Goal: Transaction & Acquisition: Book appointment/travel/reservation

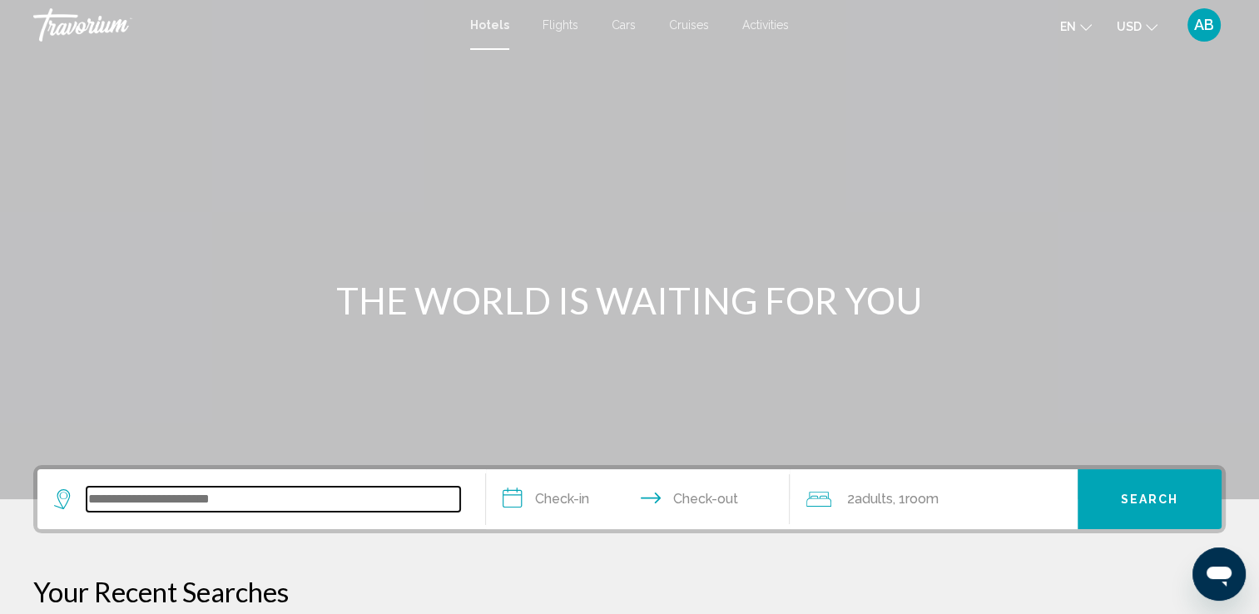
click at [127, 501] on input "Search widget" at bounding box center [274, 499] width 374 height 25
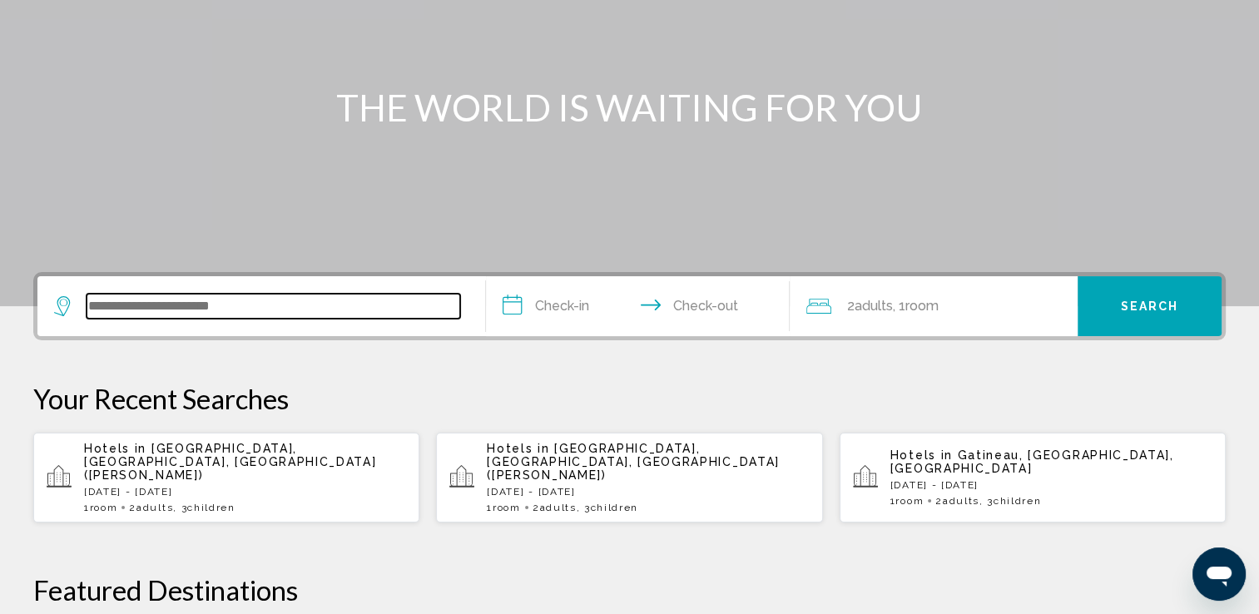
scroll to position [410, 0]
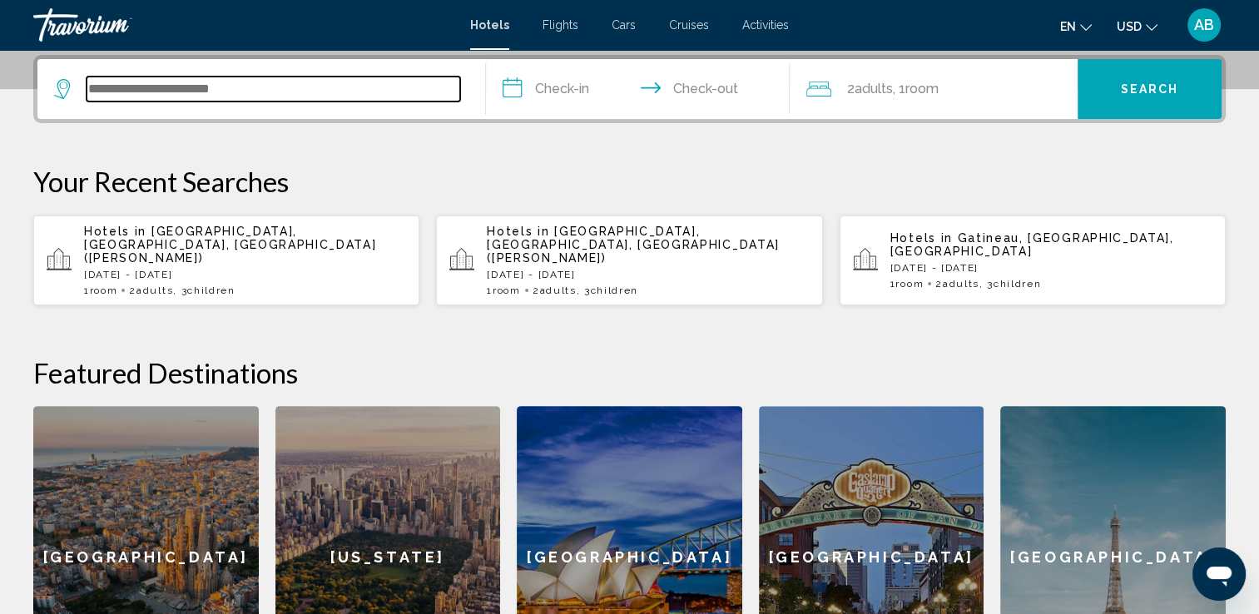
paste input "**********"
type input "**********"
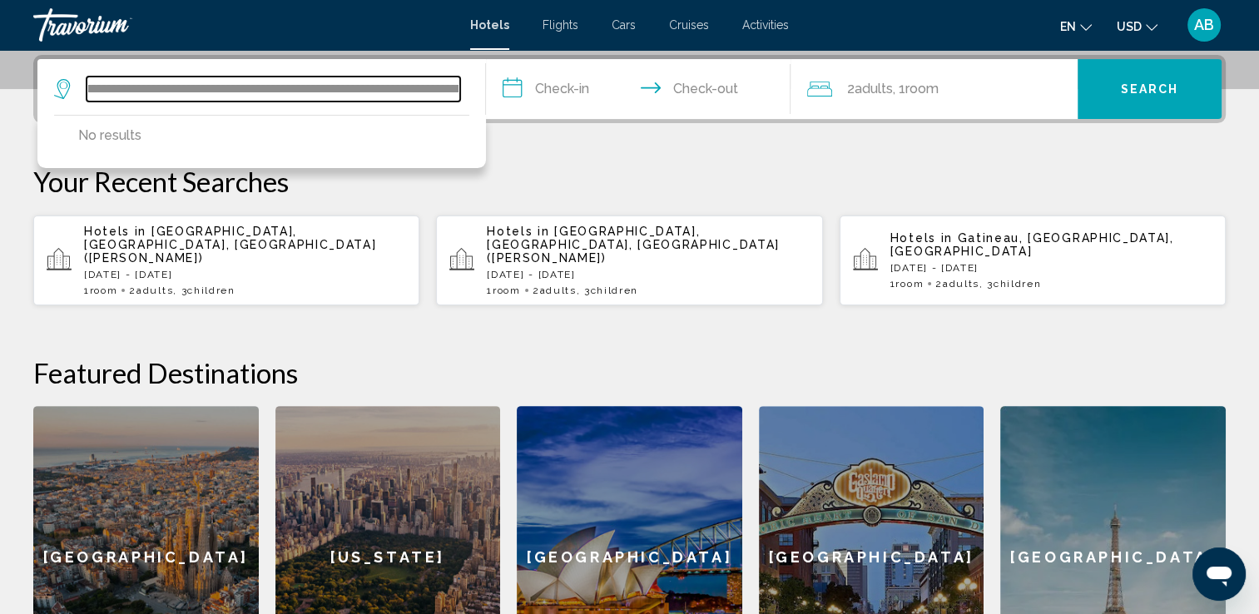
scroll to position [0, 0]
drag, startPoint x: 456, startPoint y: 86, endPoint x: 56, endPoint y: 51, distance: 401.7
click at [56, 51] on section "**********" at bounding box center [629, 149] width 1259 height 1119
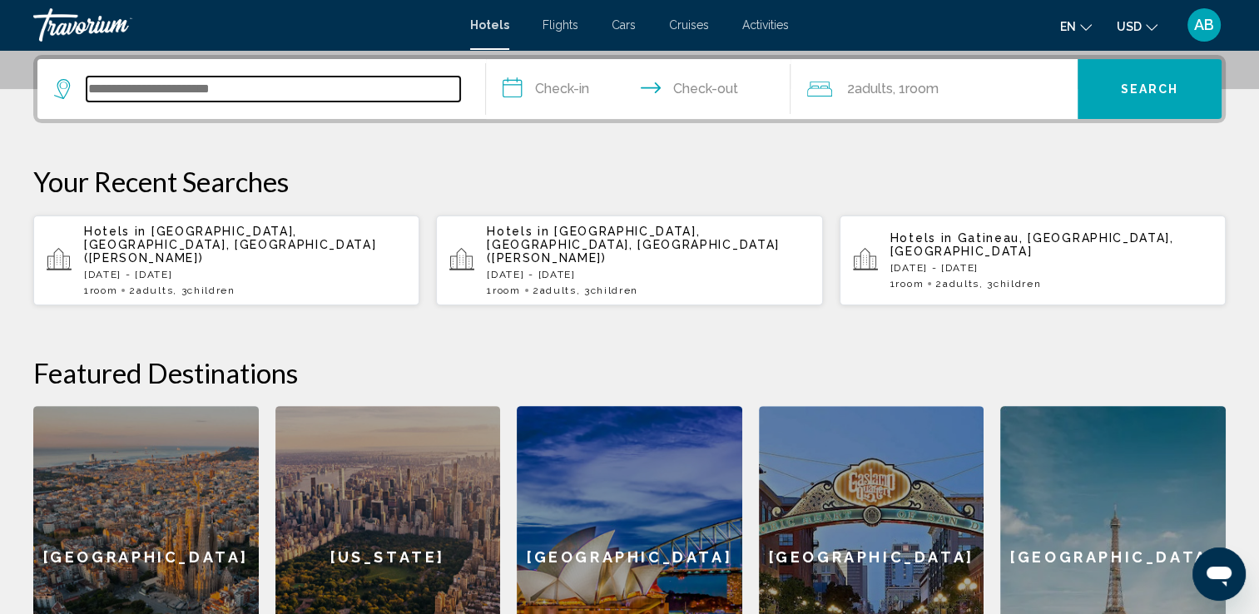
paste input "**********"
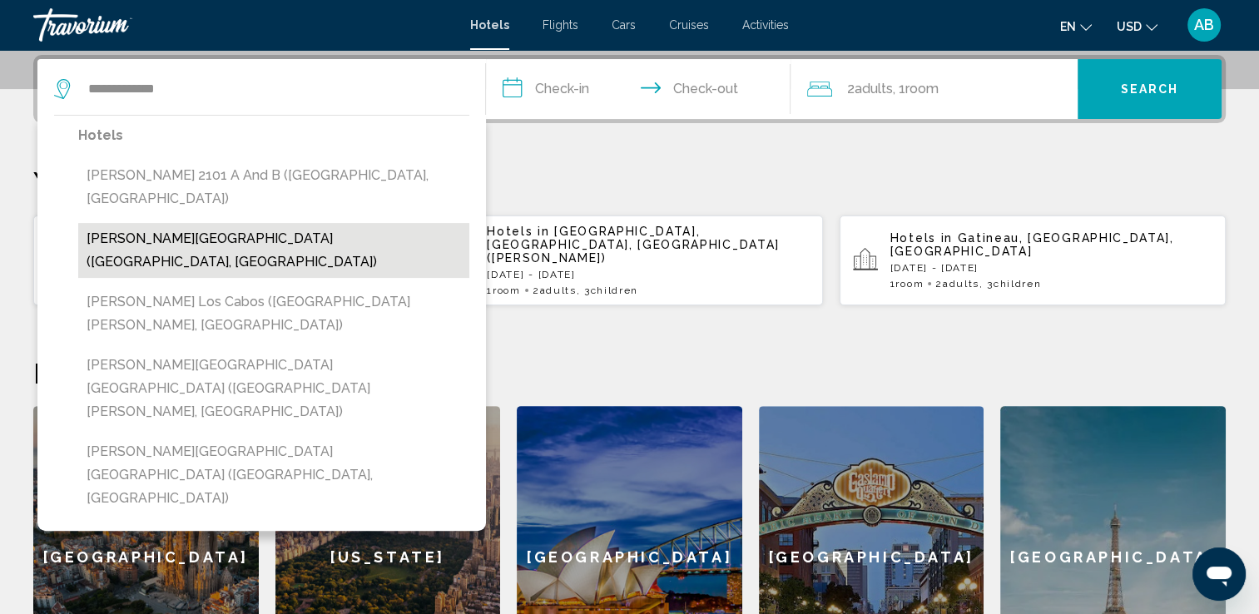
click at [193, 223] on button "[PERSON_NAME][GEOGRAPHIC_DATA] ([GEOGRAPHIC_DATA], [GEOGRAPHIC_DATA])" at bounding box center [273, 250] width 391 height 55
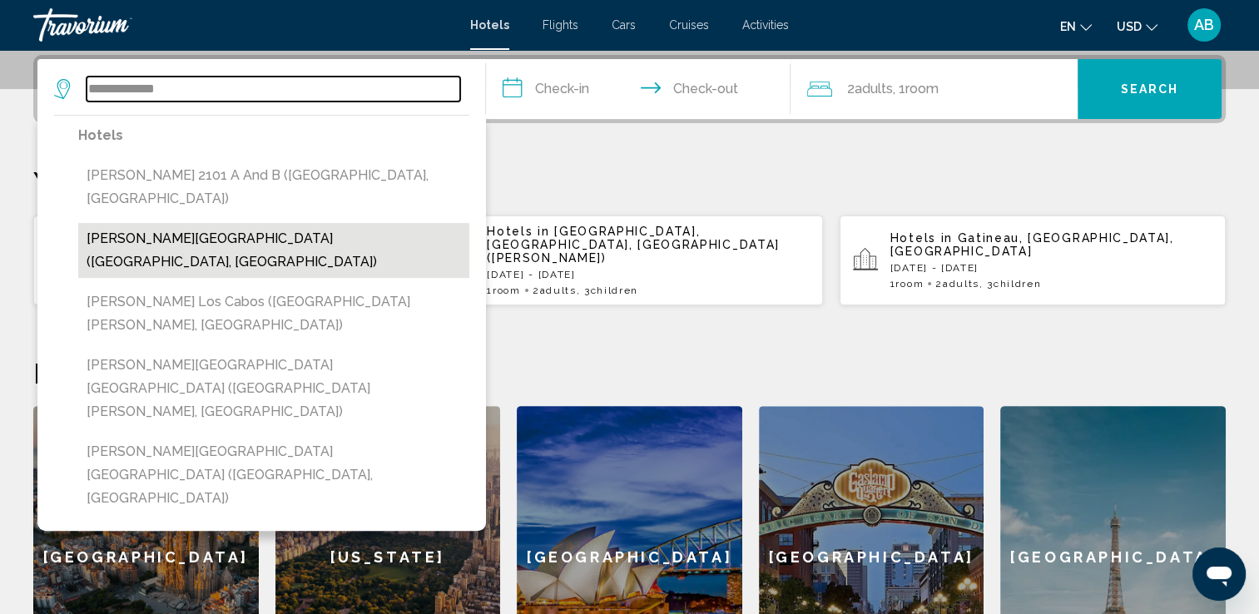
type input "**********"
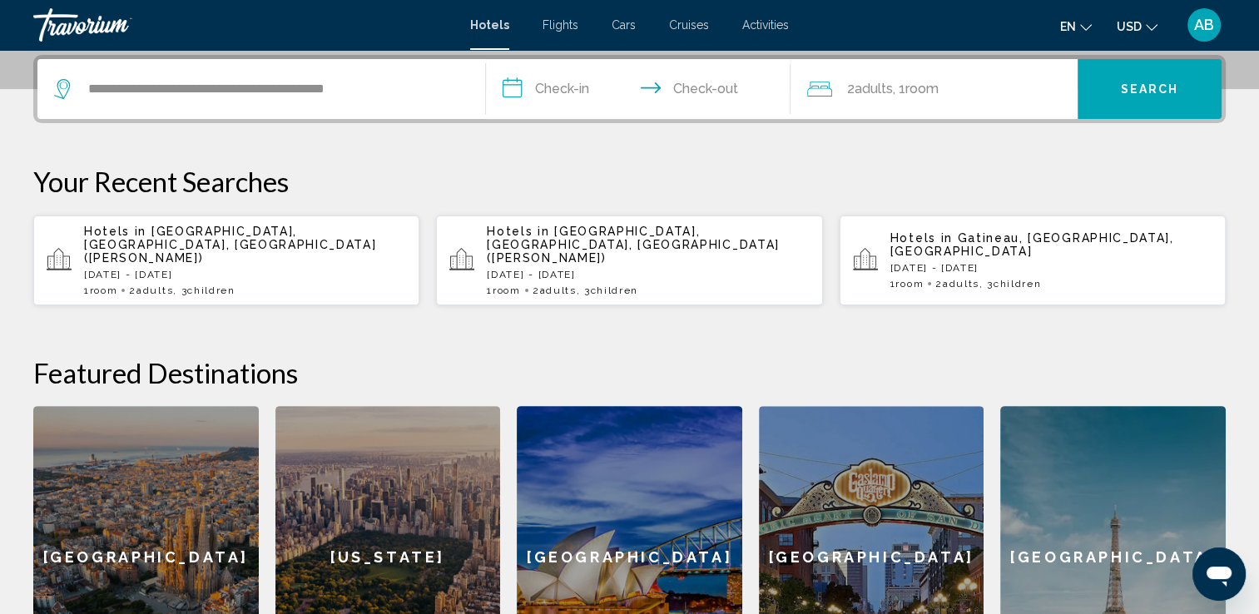
click at [559, 92] on input "**********" at bounding box center [641, 91] width 311 height 65
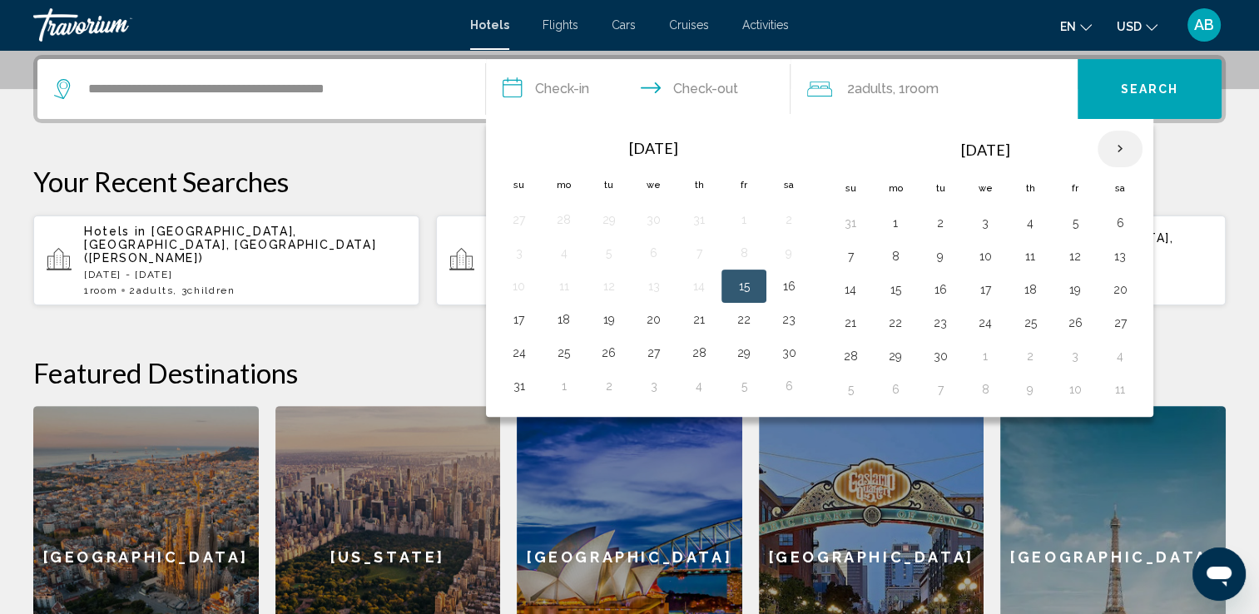
click at [1112, 149] on th "Next month" at bounding box center [1119, 149] width 45 height 37
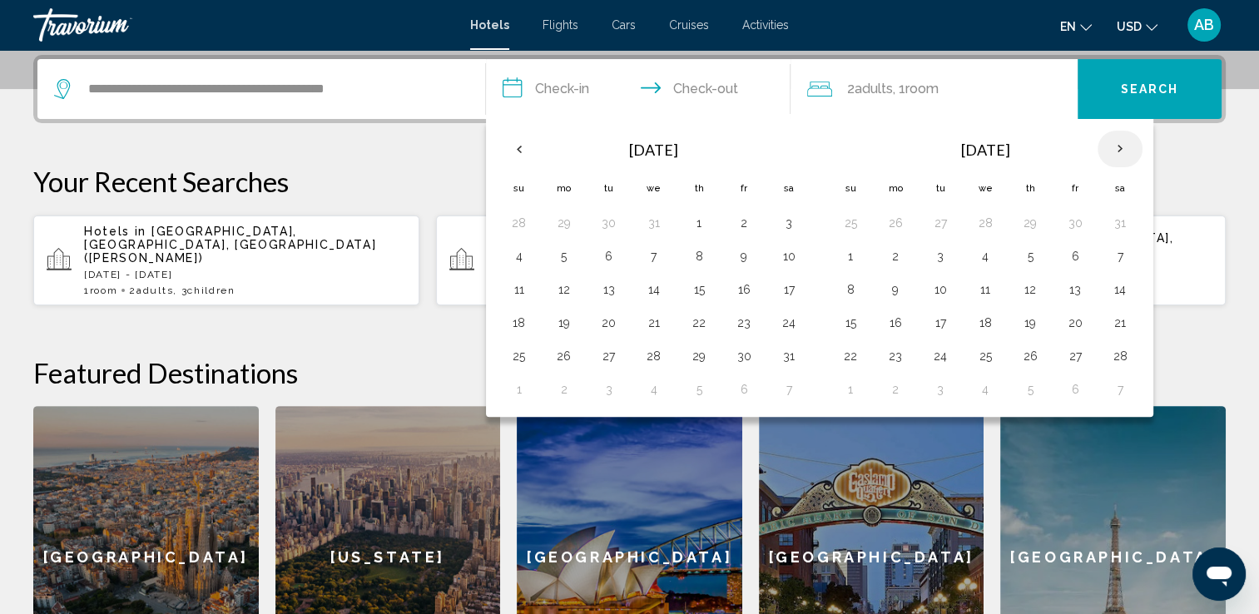
click at [1112, 149] on th "Next month" at bounding box center [1119, 149] width 45 height 37
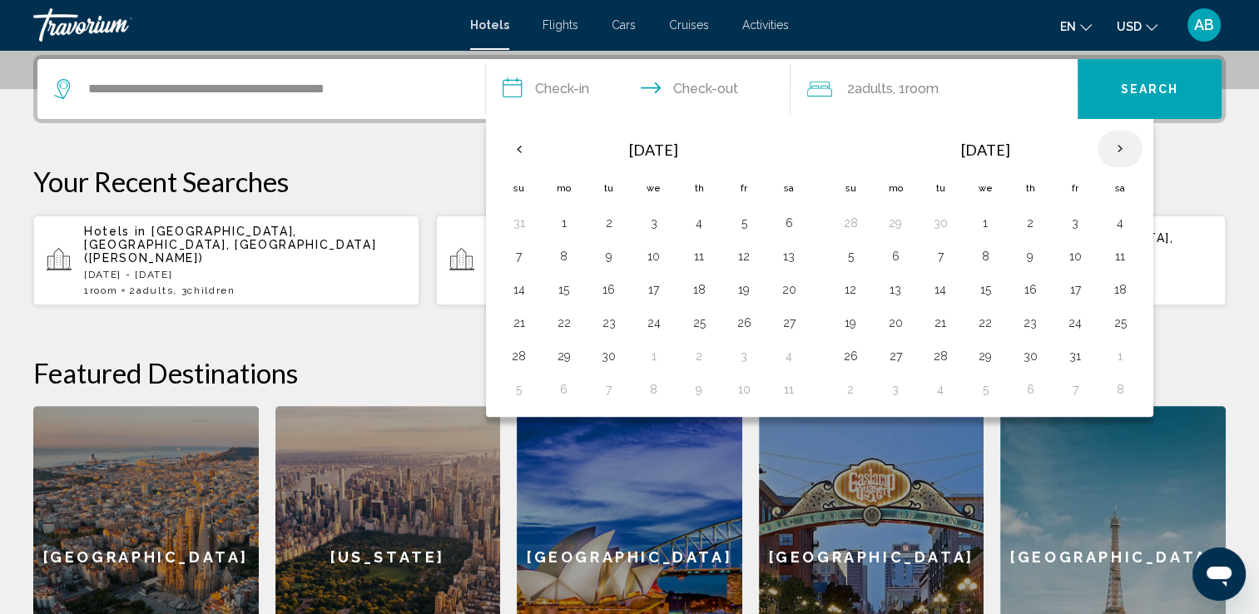
click at [1112, 149] on th "Next month" at bounding box center [1119, 149] width 45 height 37
click at [1112, 245] on button "8" at bounding box center [1120, 256] width 27 height 23
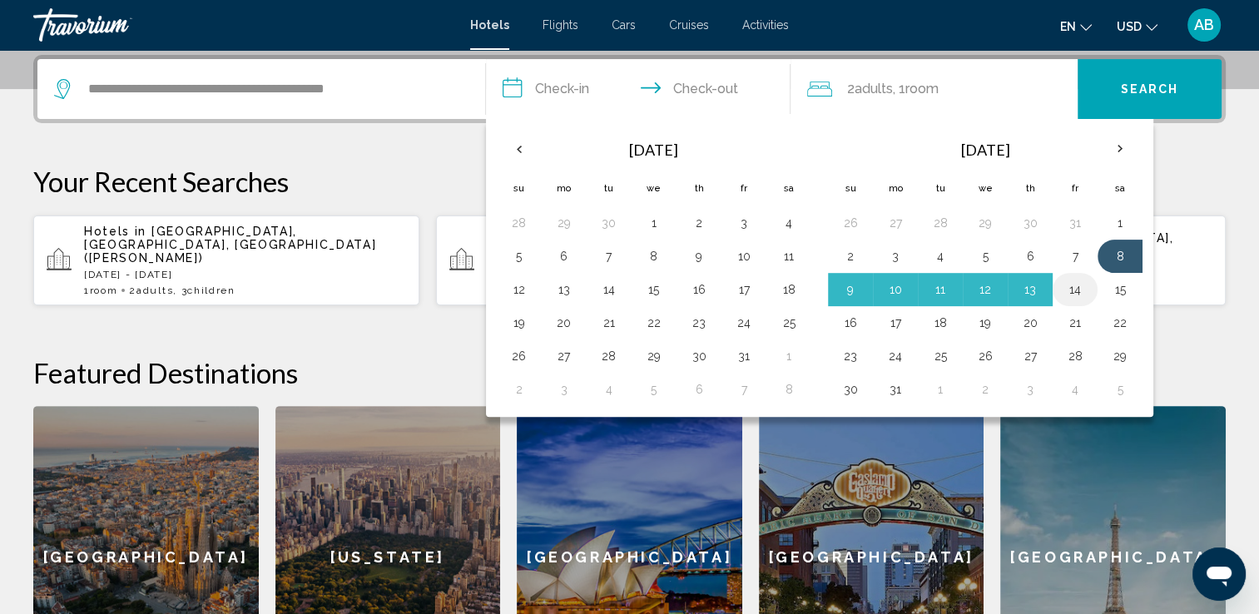
click at [1072, 285] on button "14" at bounding box center [1075, 289] width 27 height 23
type input "**********"
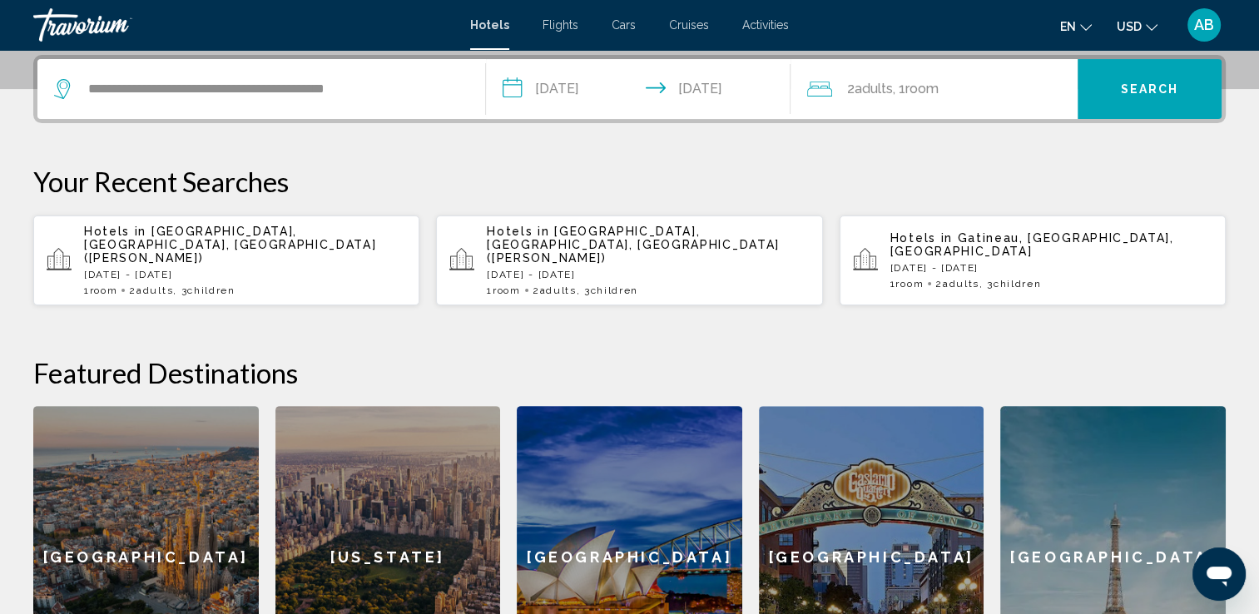
click at [931, 85] on span "Room" at bounding box center [921, 89] width 33 height 16
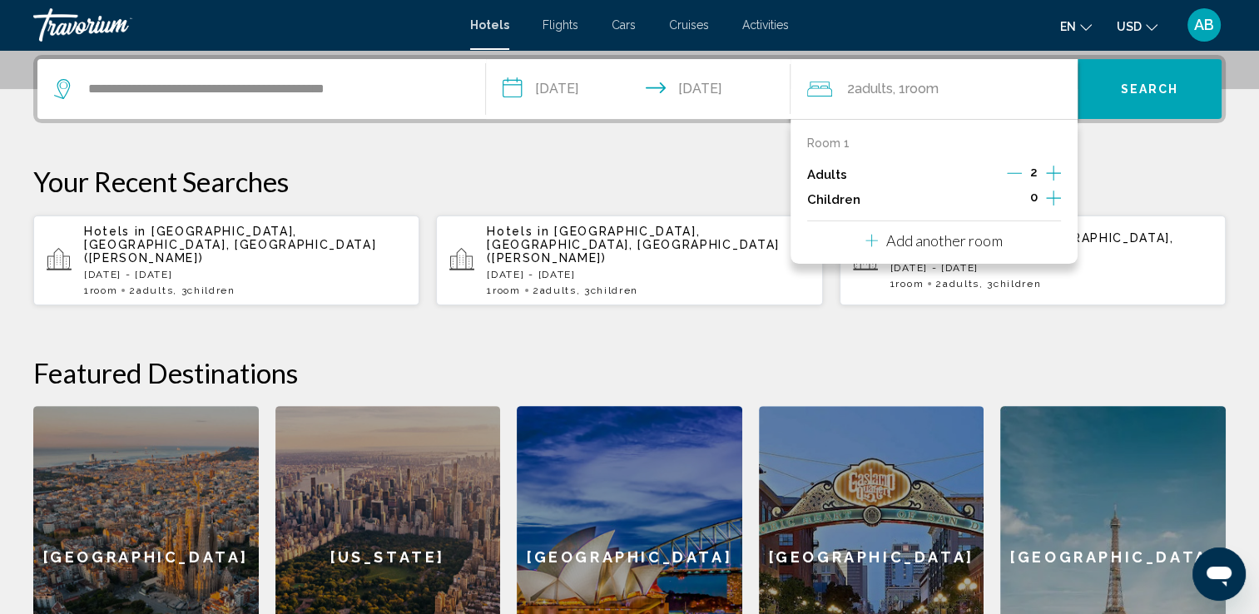
click at [1052, 193] on icon "Increment children" at bounding box center [1053, 198] width 15 height 15
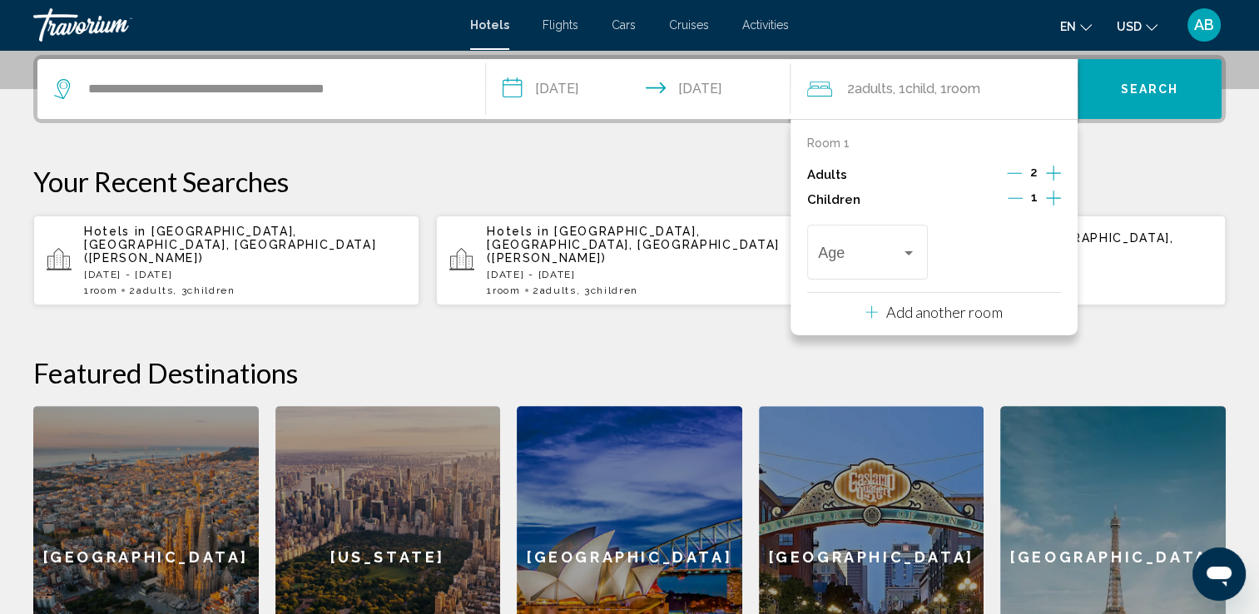
click at [1052, 193] on icon "Increment children" at bounding box center [1053, 198] width 15 height 15
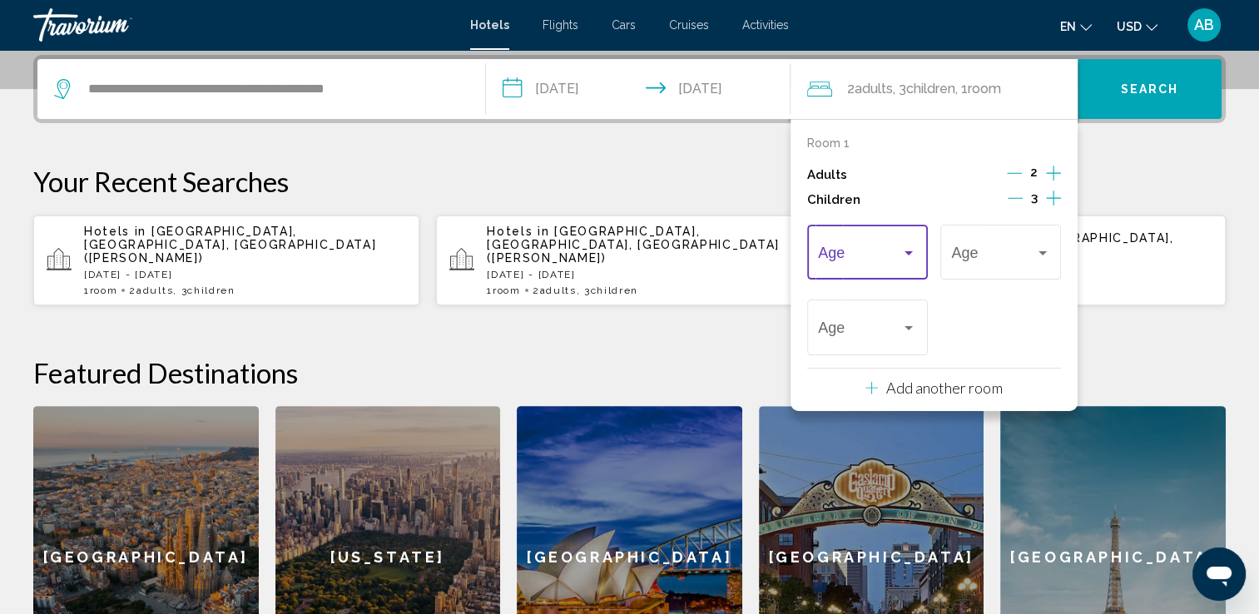
click at [909, 255] on div "Travelers: 2 adults, 3 children" at bounding box center [908, 252] width 15 height 13
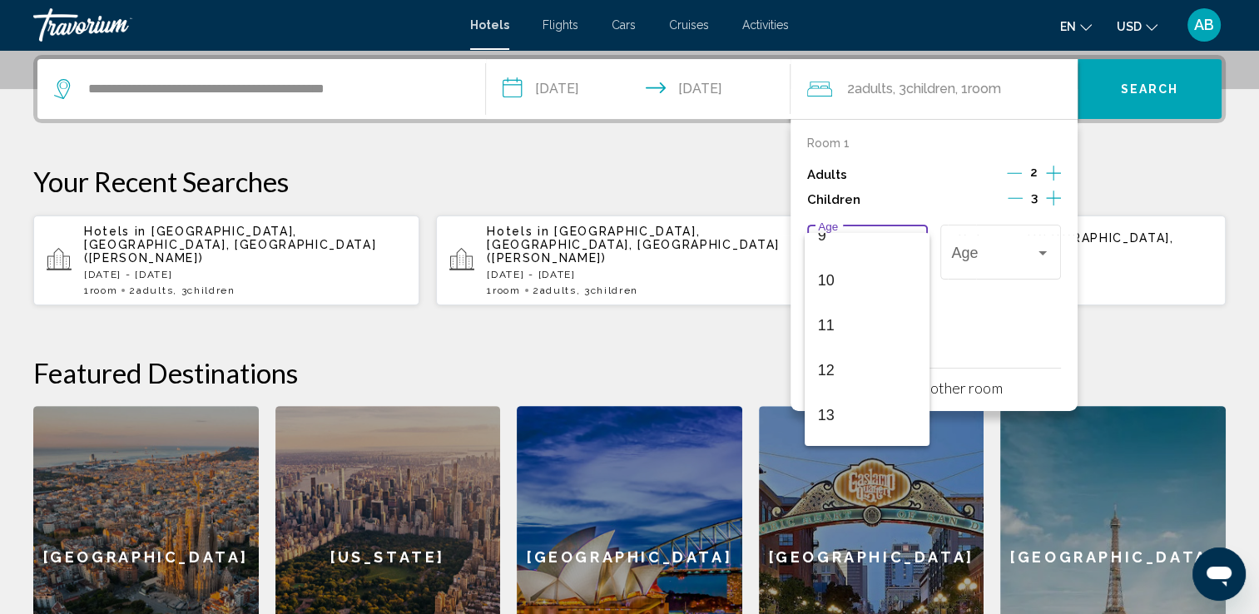
scroll to position [449, 0]
click at [880, 374] on span "13" at bounding box center [867, 390] width 98 height 45
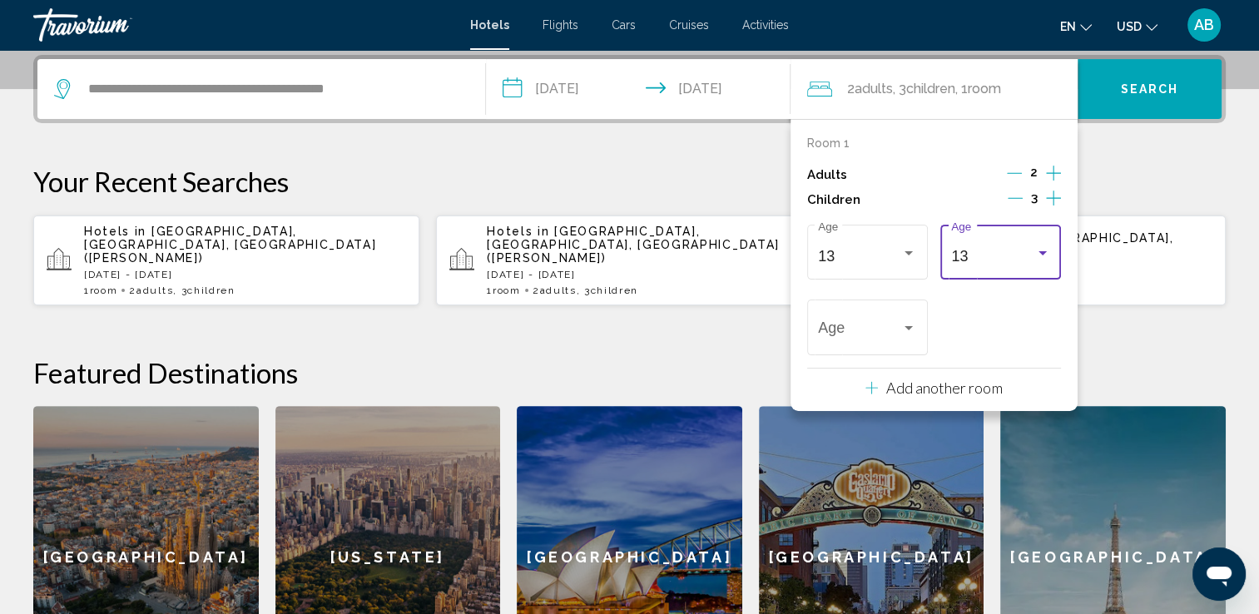
click at [1042, 253] on div "Travelers: 2 adults, 3 children" at bounding box center [1042, 253] width 8 height 4
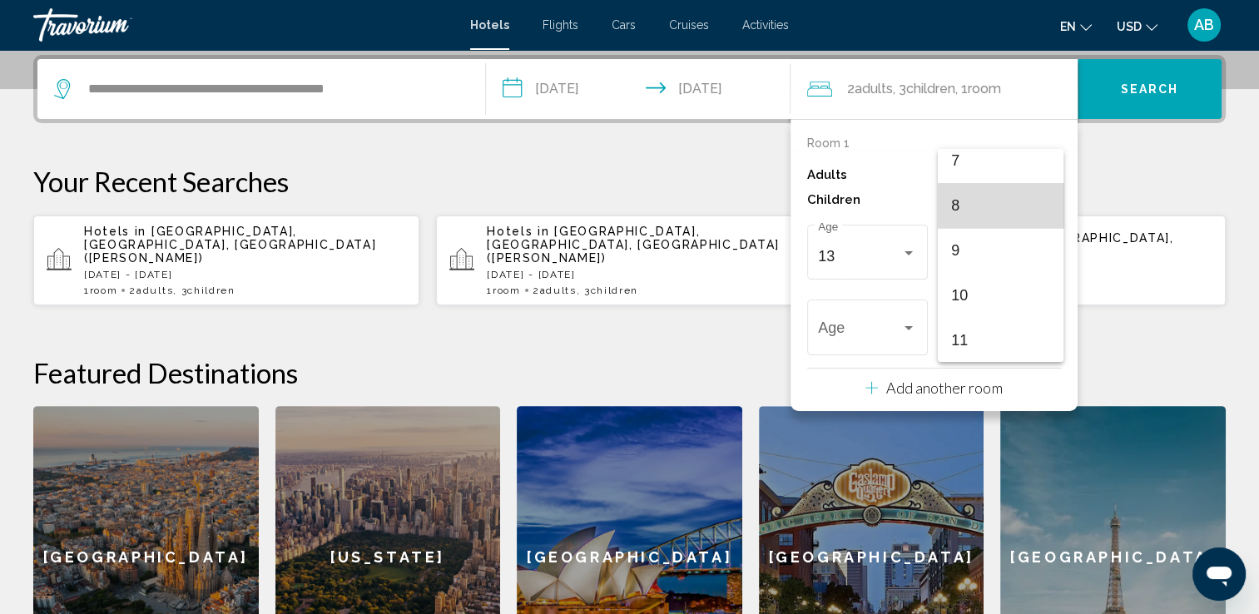
click at [1013, 210] on span "8" at bounding box center [1000, 205] width 98 height 45
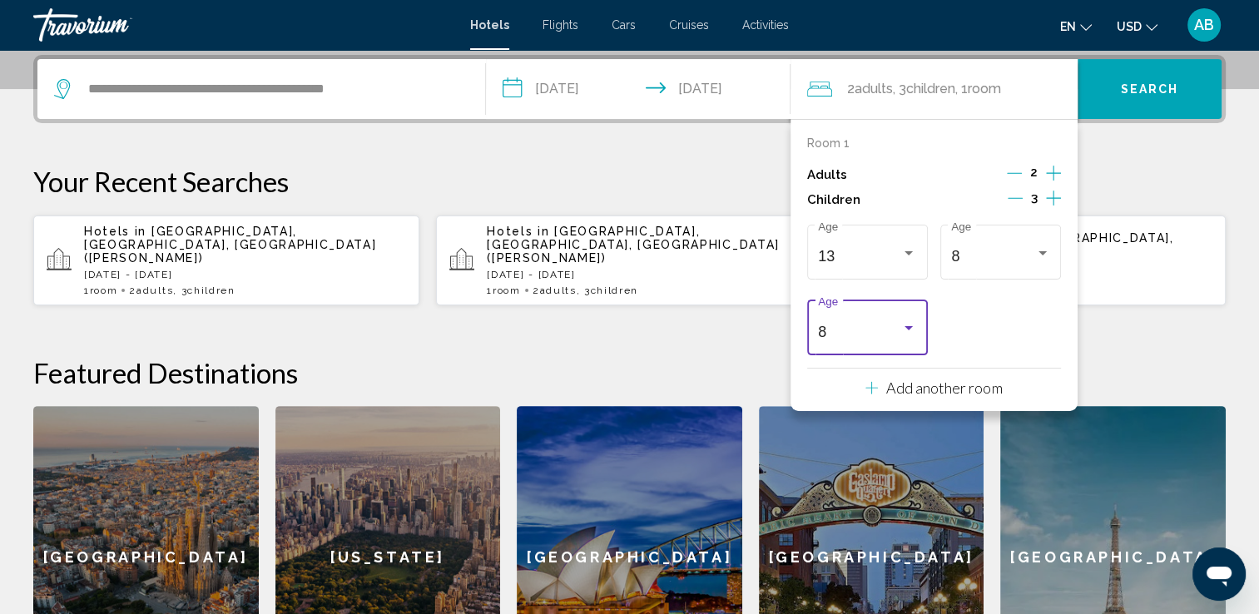
click at [1109, 175] on p "Your Recent Searches" at bounding box center [629, 181] width 1192 height 33
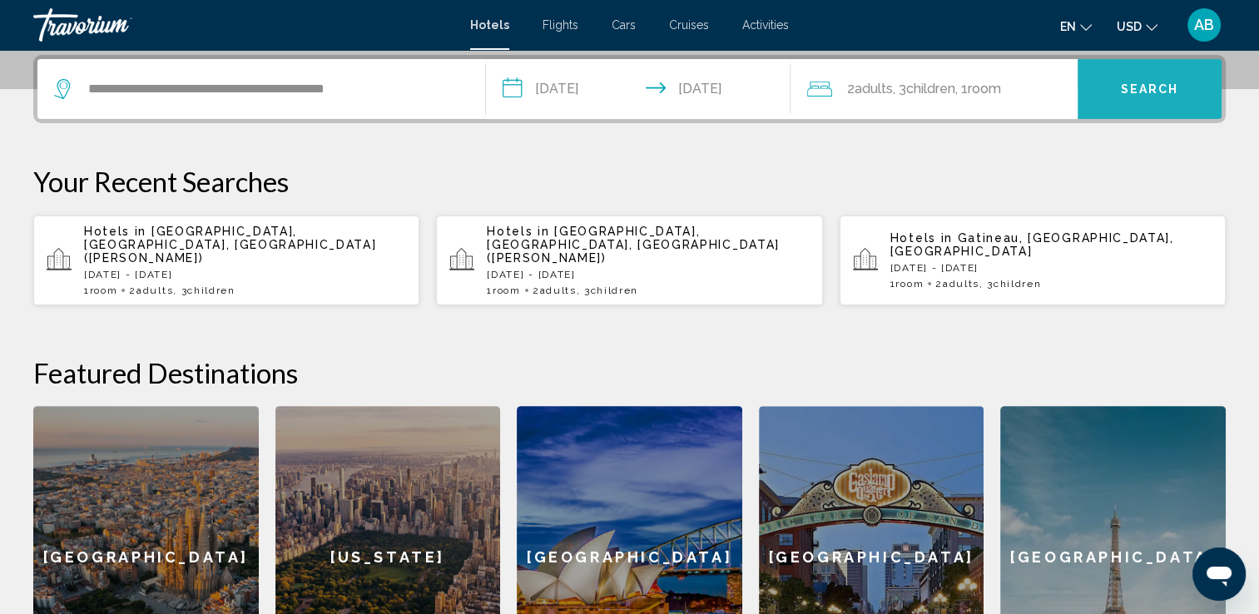
click at [1151, 96] on button "Search" at bounding box center [1149, 89] width 144 height 60
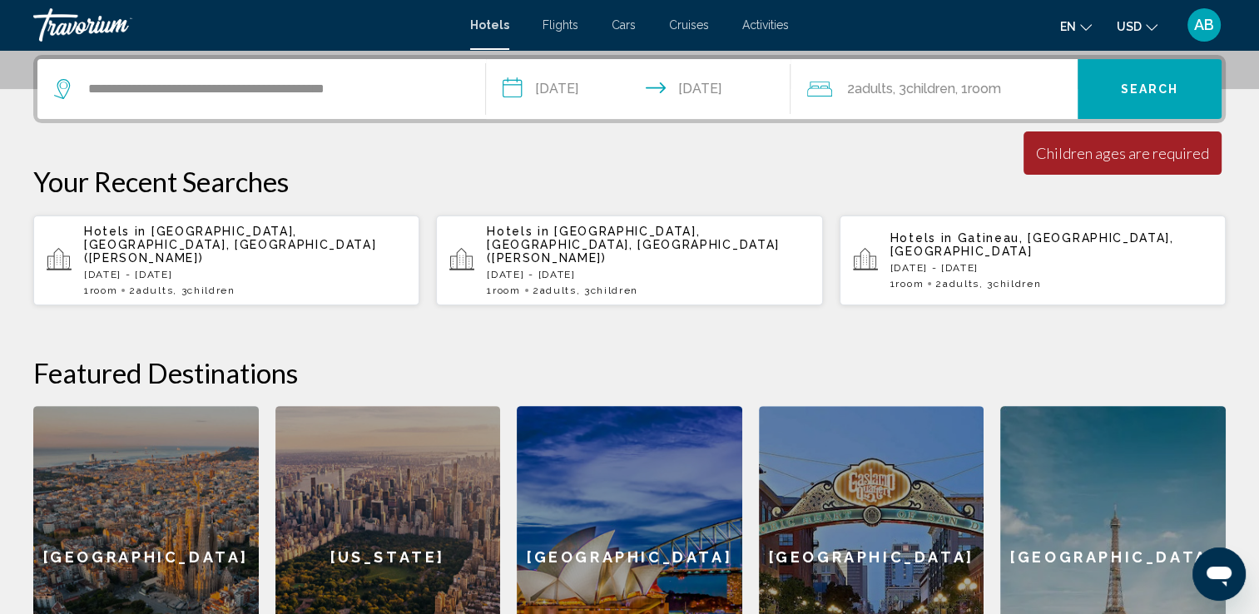
click at [1032, 91] on div "2 Adult Adults , 3 Child Children , 1 Room rooms" at bounding box center [942, 88] width 271 height 23
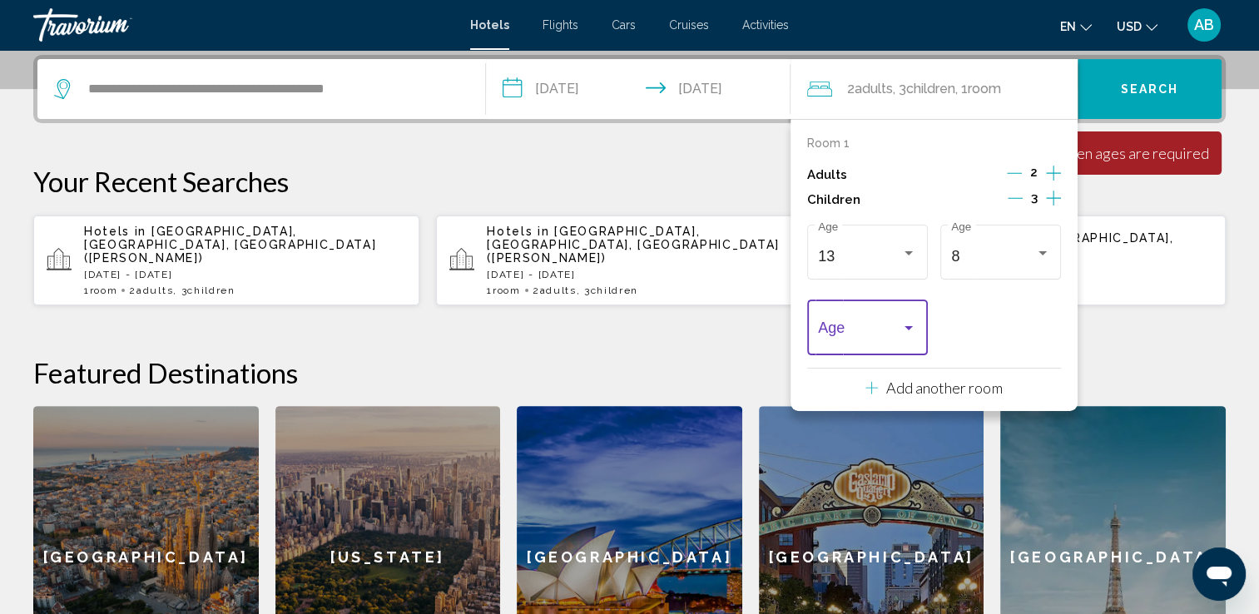
click at [909, 324] on div "Travelers: 2 adults, 3 children" at bounding box center [908, 328] width 15 height 13
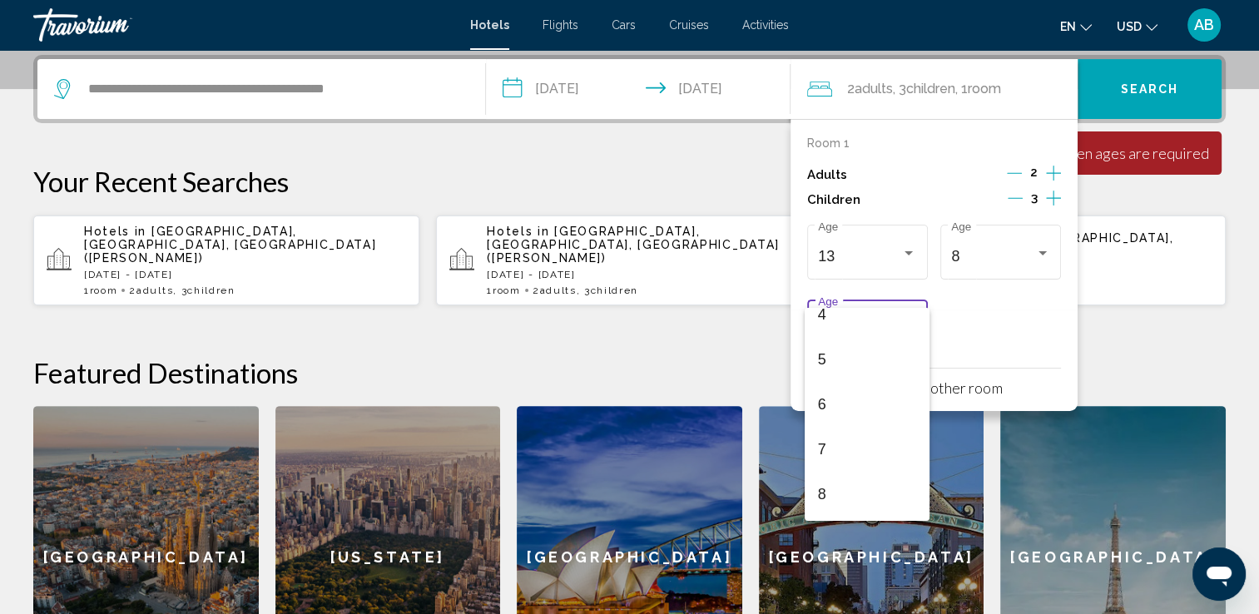
scroll to position [233, 0]
click at [859, 446] on span "8" at bounding box center [867, 456] width 98 height 45
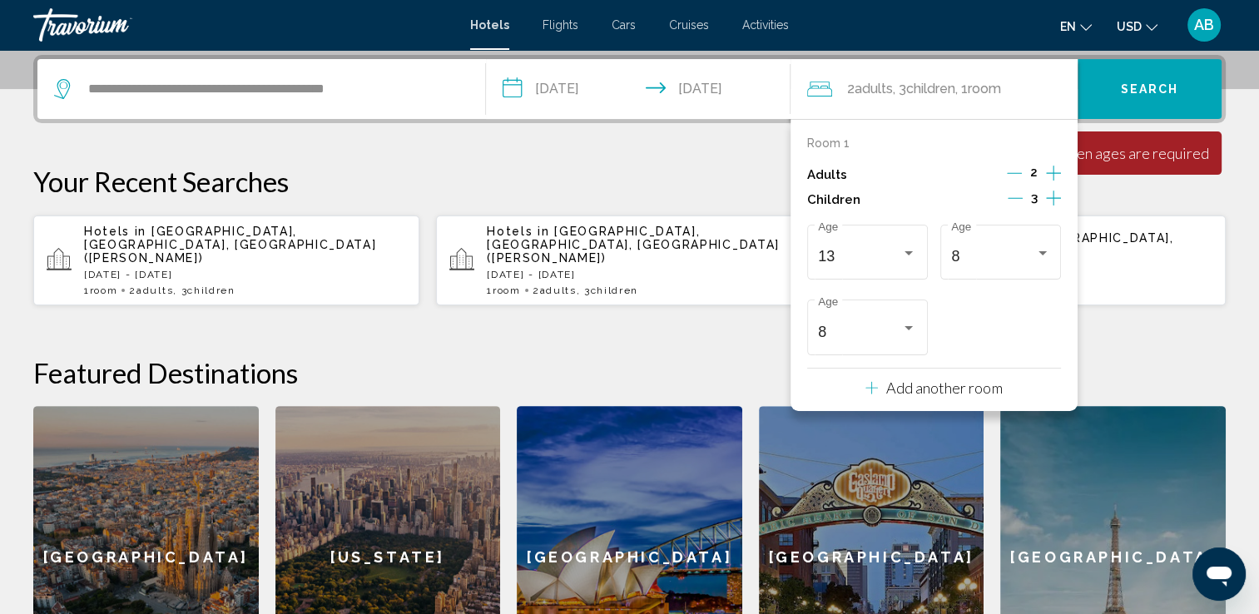
click at [1151, 215] on button "Hotels in [GEOGRAPHIC_DATA], [GEOGRAPHIC_DATA], [GEOGRAPHIC_DATA] [DATE] - [DAT…" at bounding box center [1032, 261] width 386 height 92
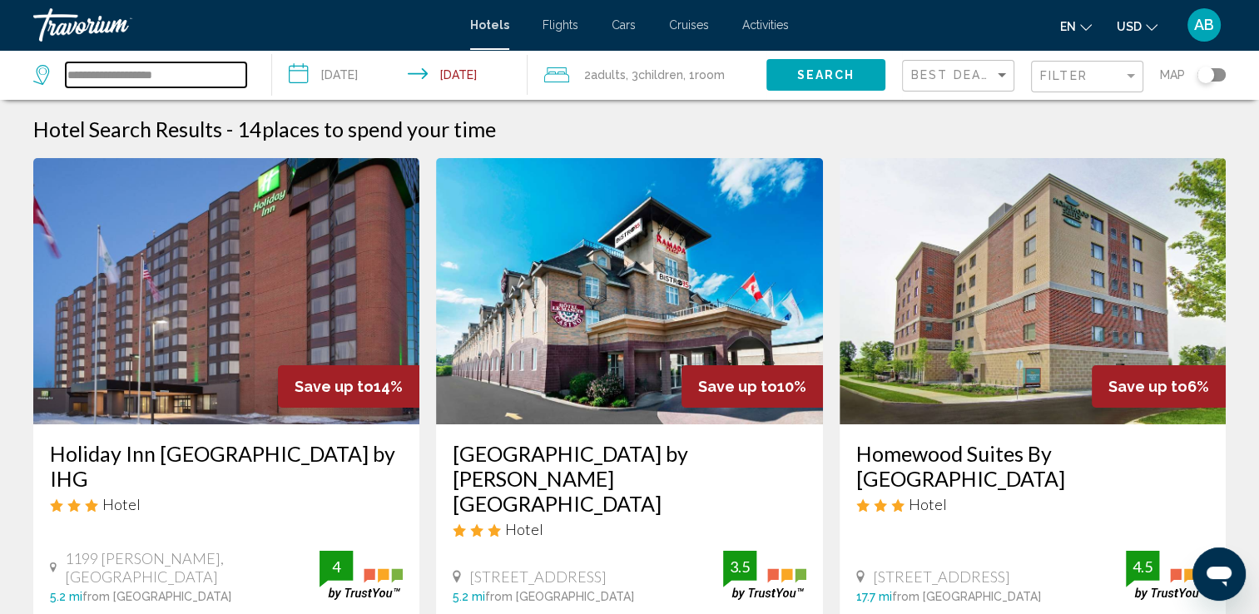
click at [220, 69] on input "**********" at bounding box center [156, 74] width 181 height 25
type input "*"
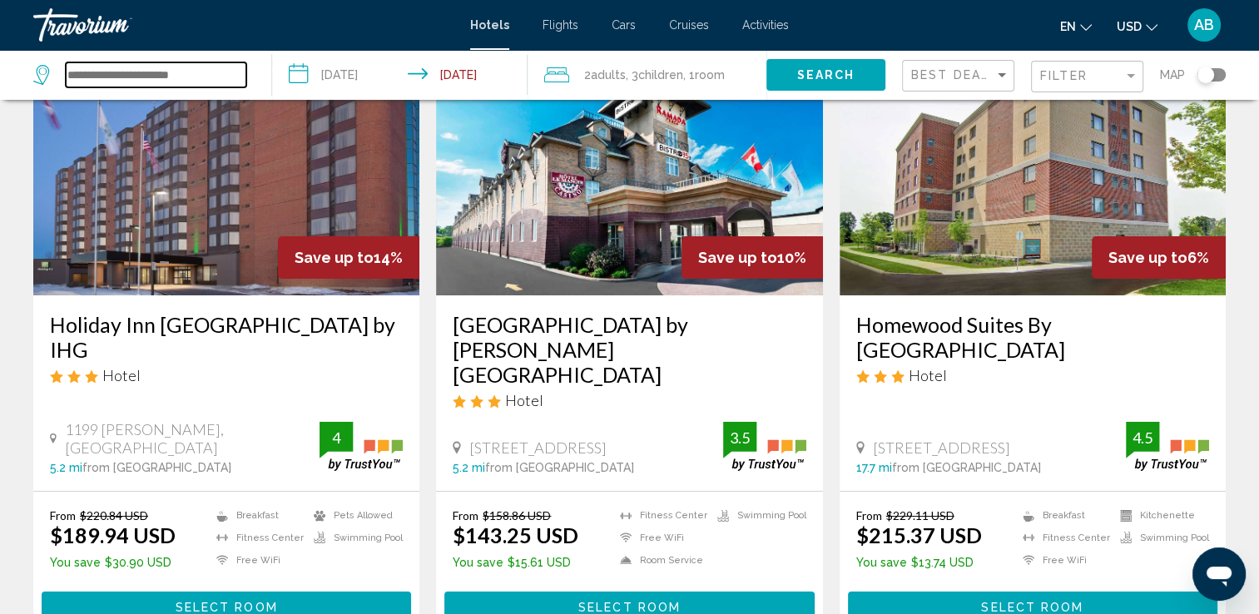
scroll to position [136, 0]
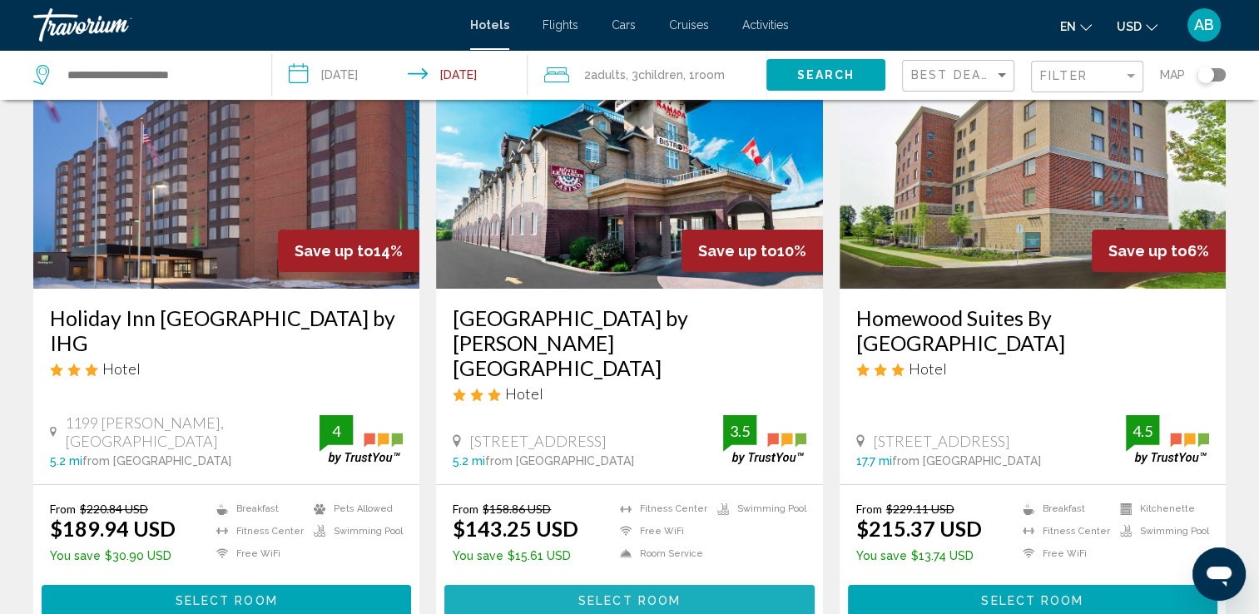
click at [666, 595] on span "Select Room" at bounding box center [629, 601] width 102 height 13
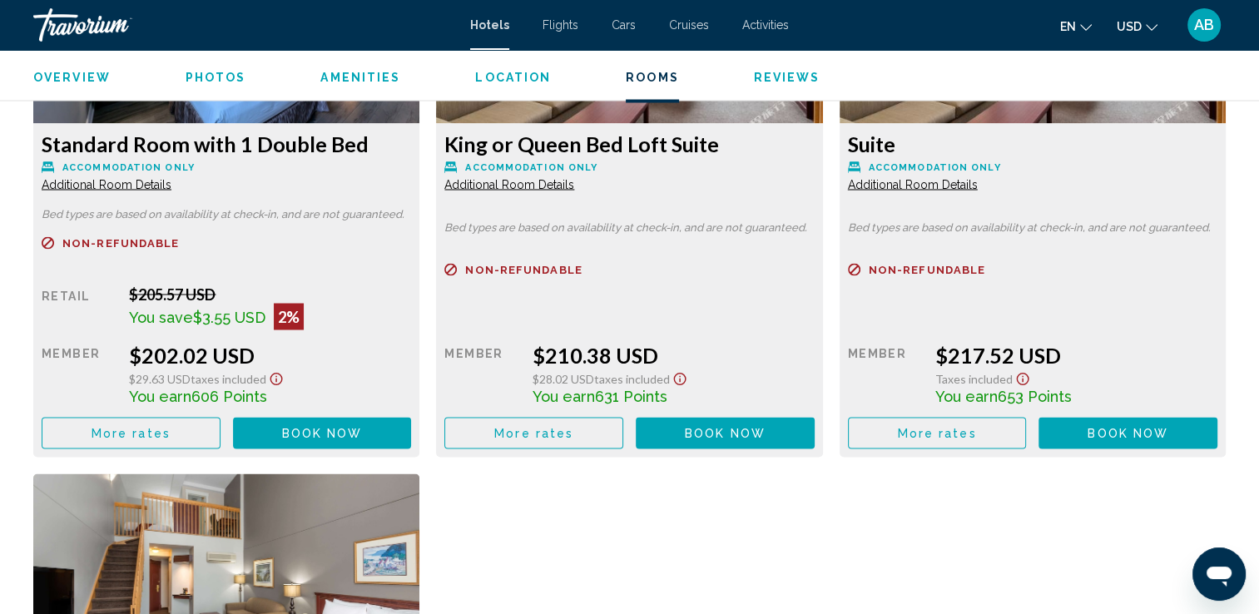
scroll to position [2901, 0]
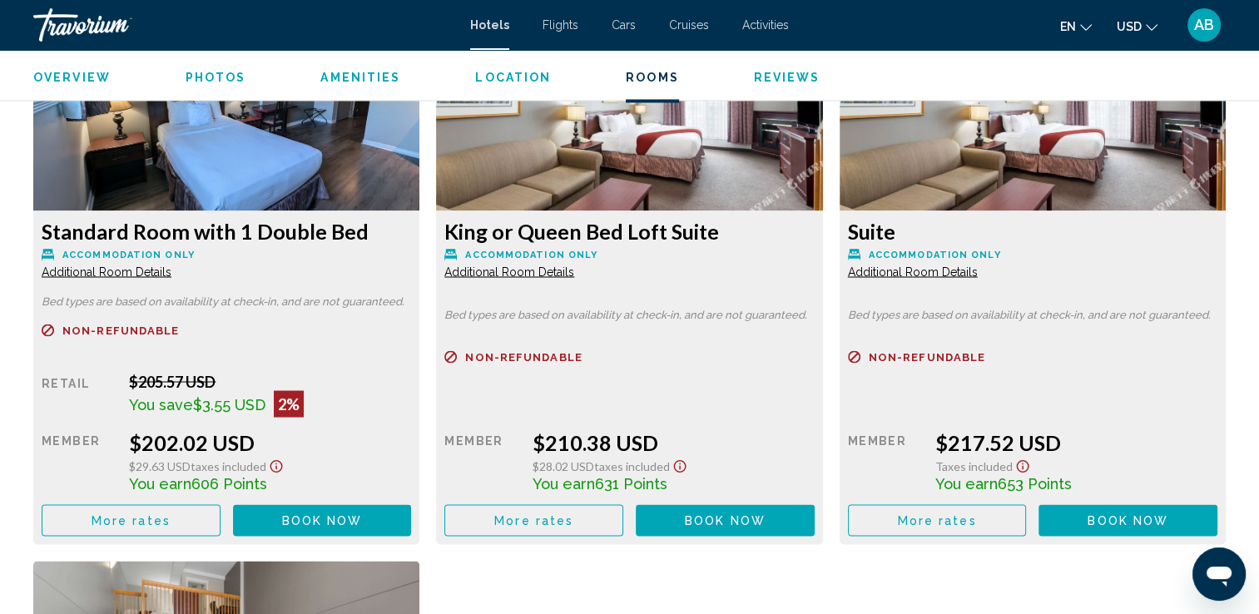
drag, startPoint x: 546, startPoint y: 440, endPoint x: 656, endPoint y: 448, distance: 110.9
copy div "210.38 USD"
click at [549, 521] on span "More rates" at bounding box center [533, 520] width 79 height 13
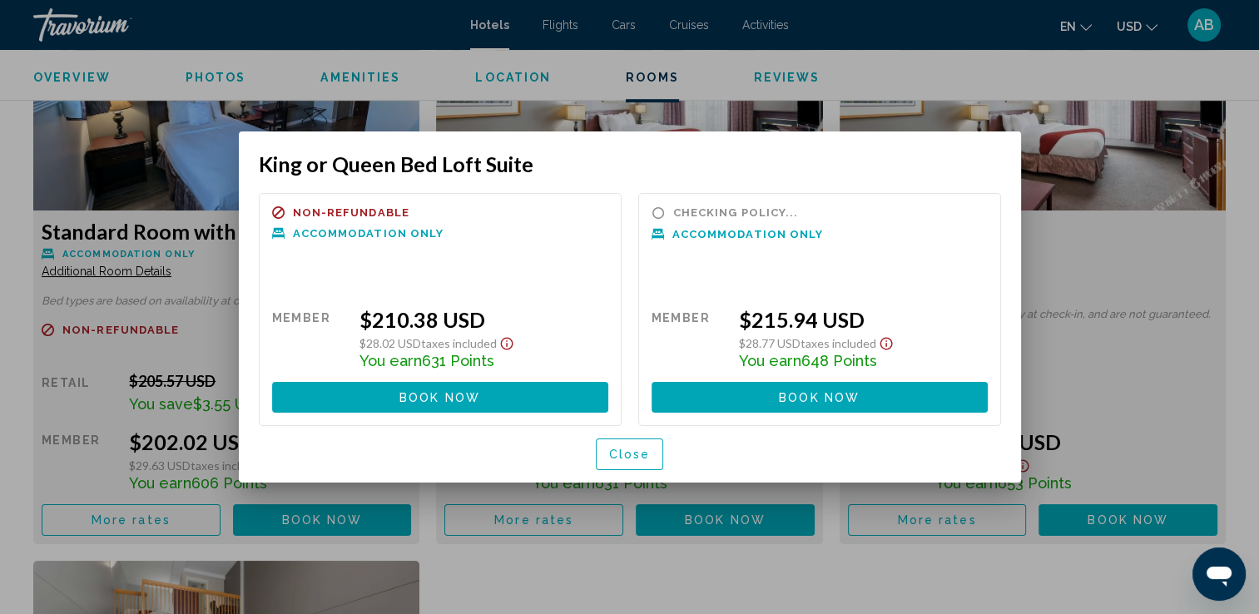
scroll to position [0, 0]
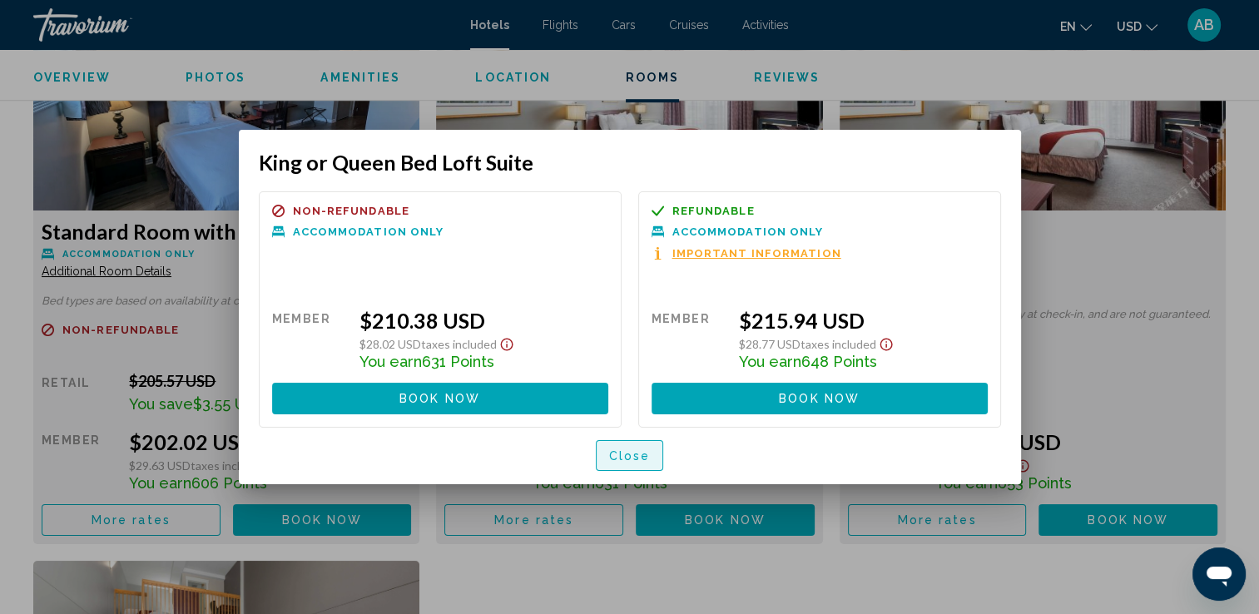
click at [634, 457] on span "Close" at bounding box center [630, 455] width 42 height 13
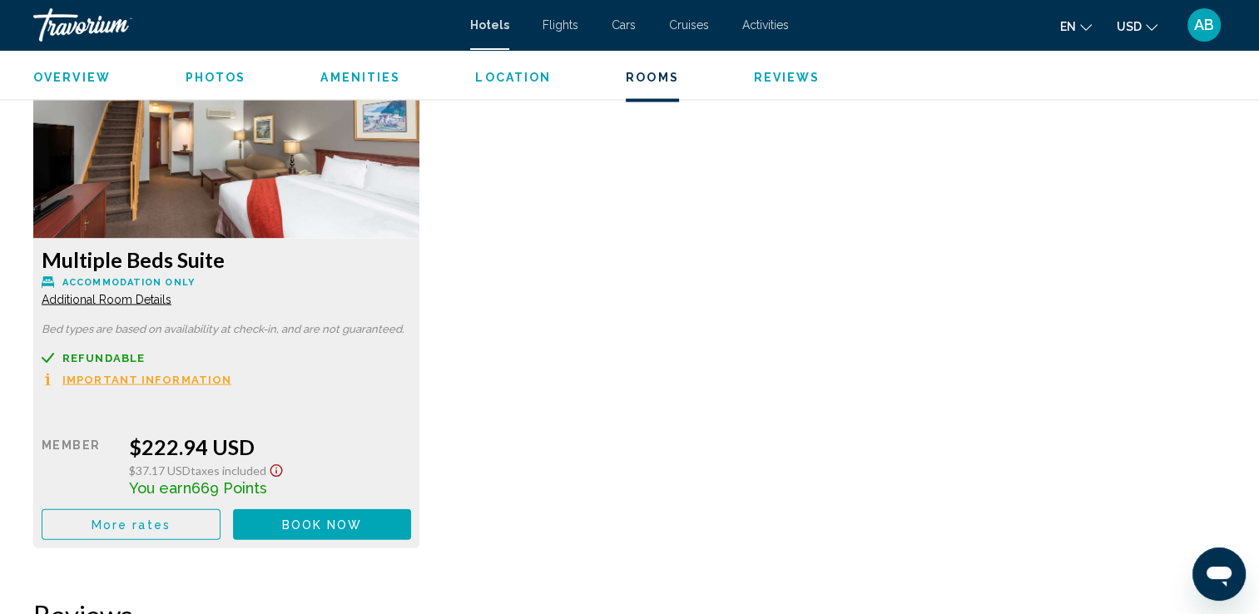
scroll to position [3461, 0]
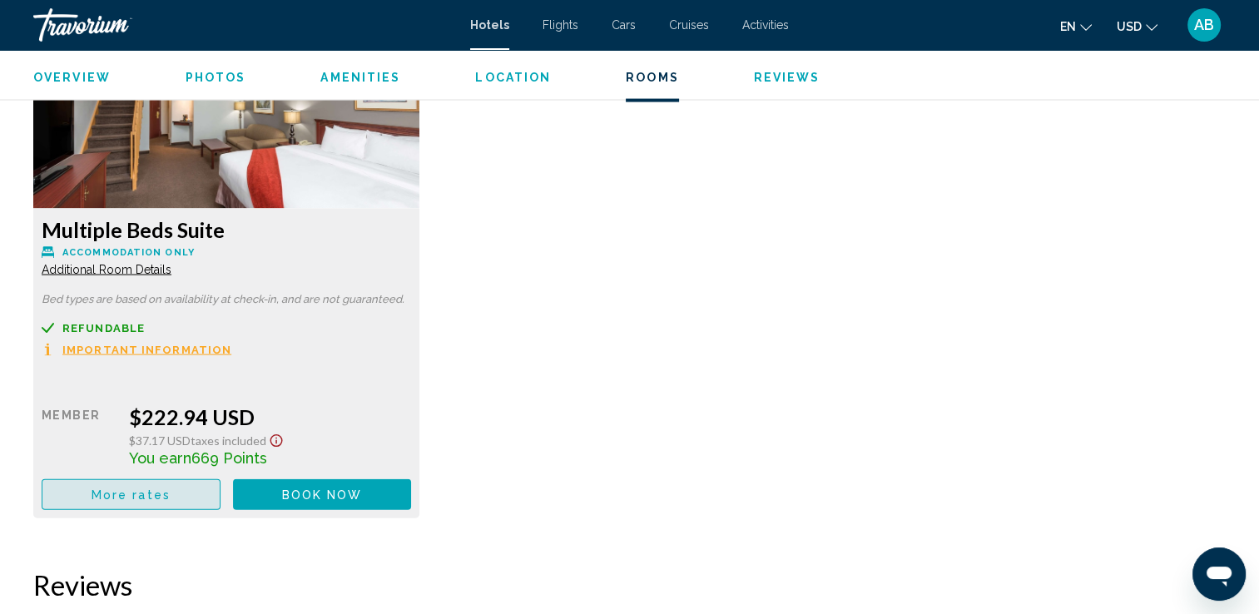
click at [160, 488] on span "More rates" at bounding box center [131, 494] width 79 height 13
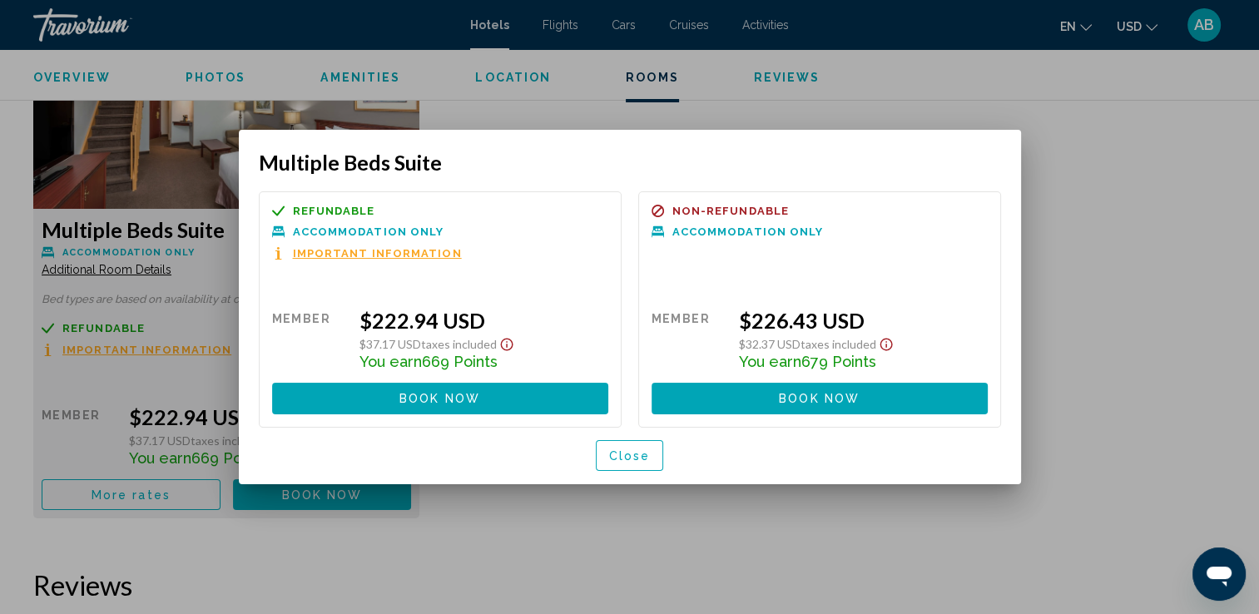
scroll to position [0, 0]
click at [647, 454] on span "Close" at bounding box center [630, 455] width 42 height 13
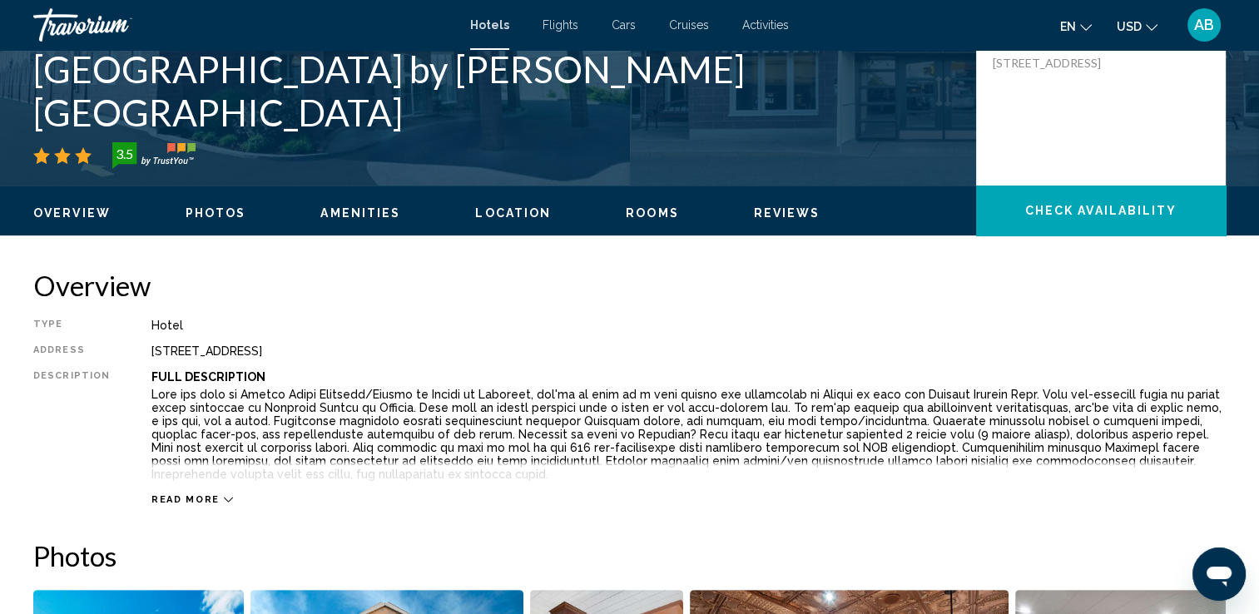
scroll to position [305, 0]
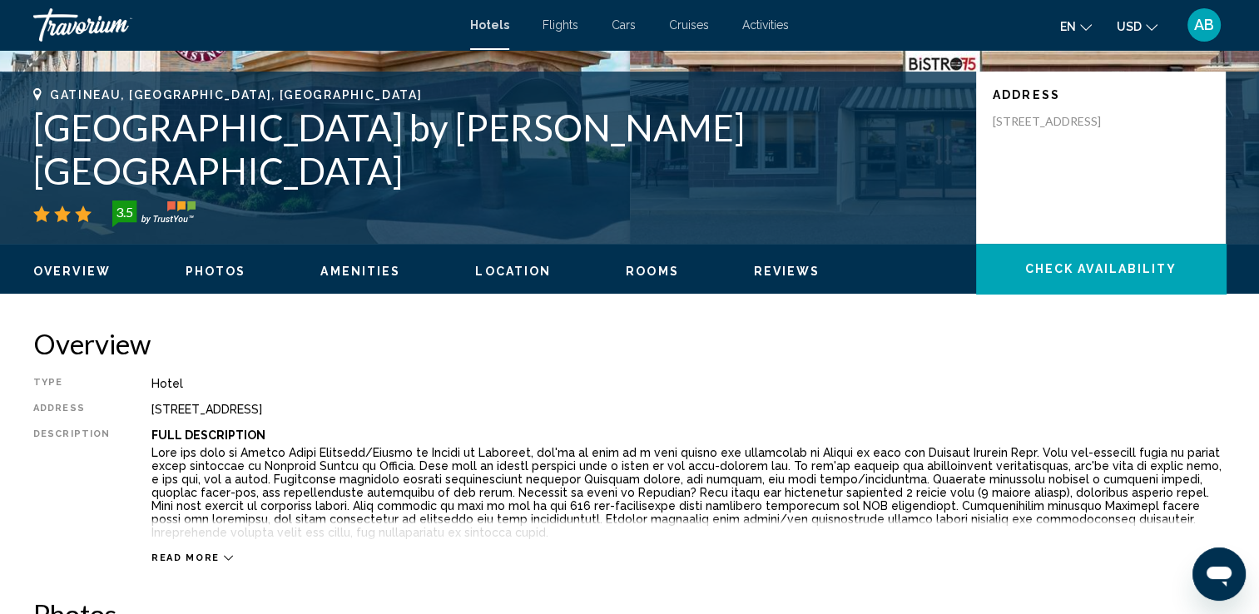
drag, startPoint x: 37, startPoint y: 170, endPoint x: 251, endPoint y: 159, distance: 214.1
click at [251, 159] on h1 "[GEOGRAPHIC_DATA] by [PERSON_NAME] [GEOGRAPHIC_DATA]" at bounding box center [496, 149] width 926 height 87
copy h1 "[GEOGRAPHIC_DATA]"
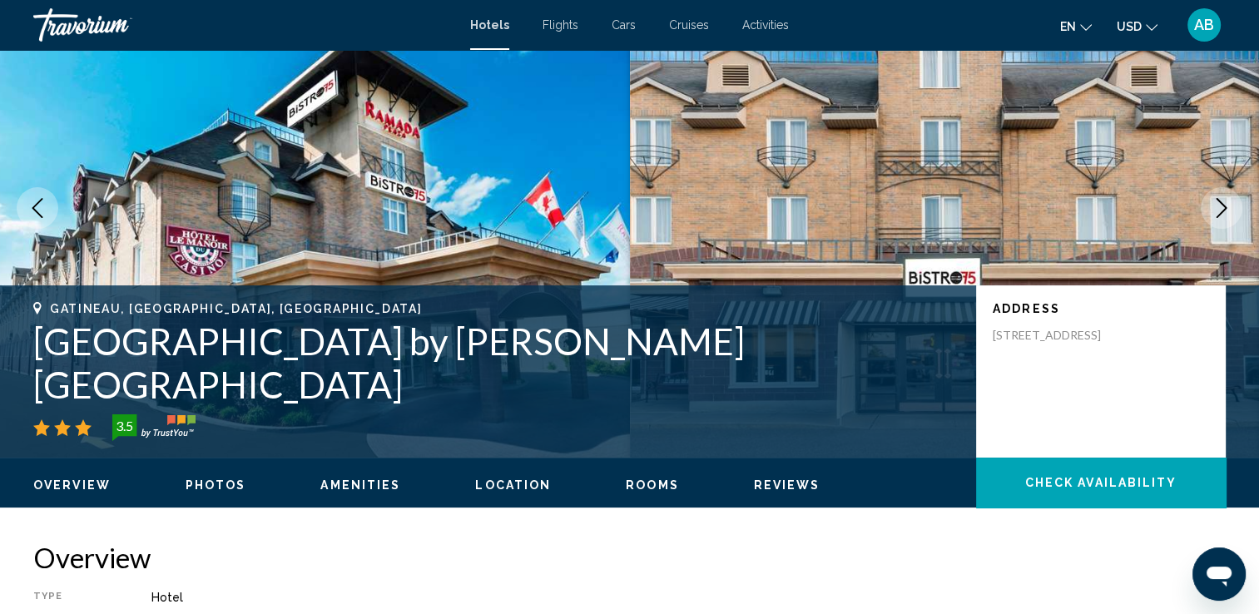
scroll to position [0, 0]
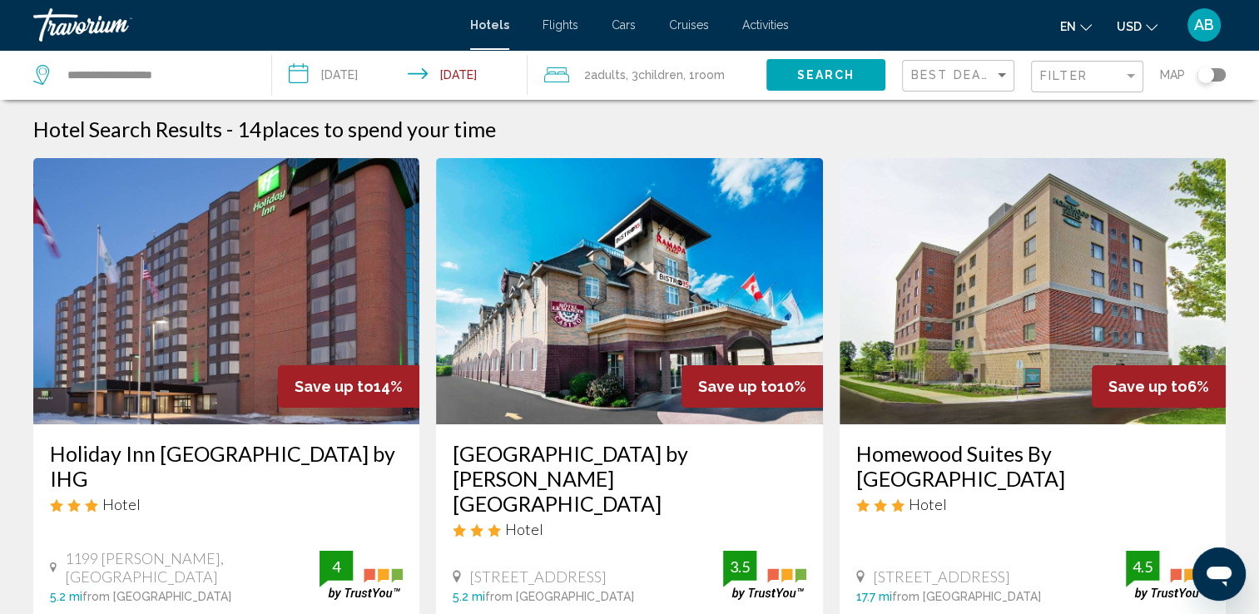
click at [465, 72] on input "**********" at bounding box center [403, 77] width 262 height 55
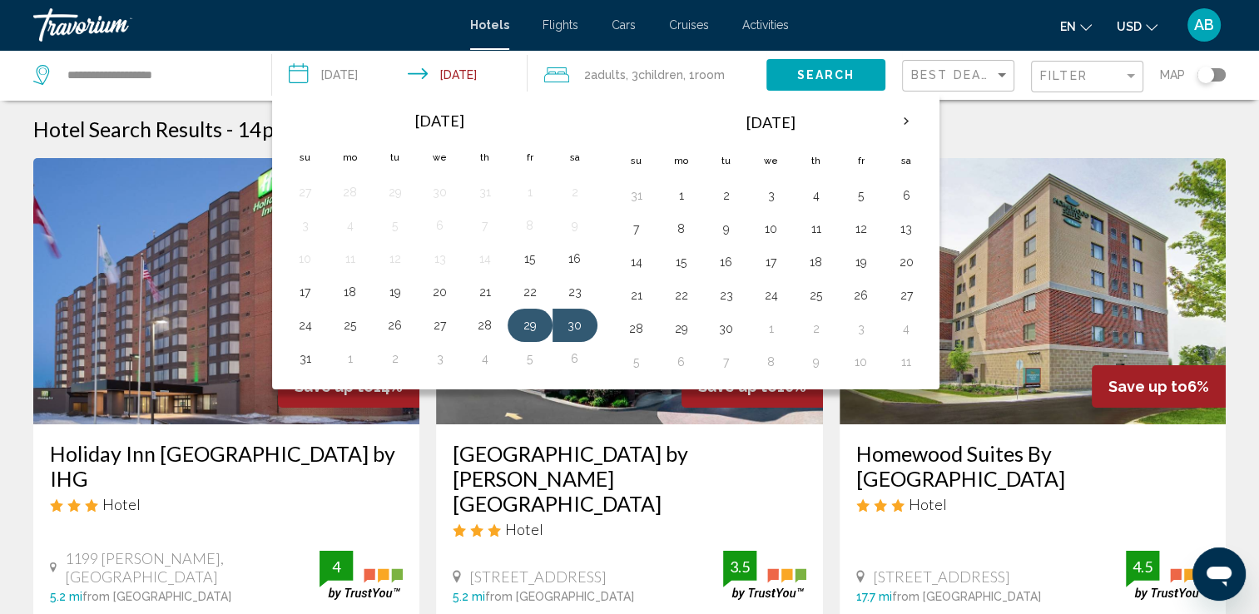
click at [532, 320] on button "29" at bounding box center [530, 325] width 27 height 23
click at [350, 354] on button "1" at bounding box center [350, 358] width 27 height 23
type input "**********"
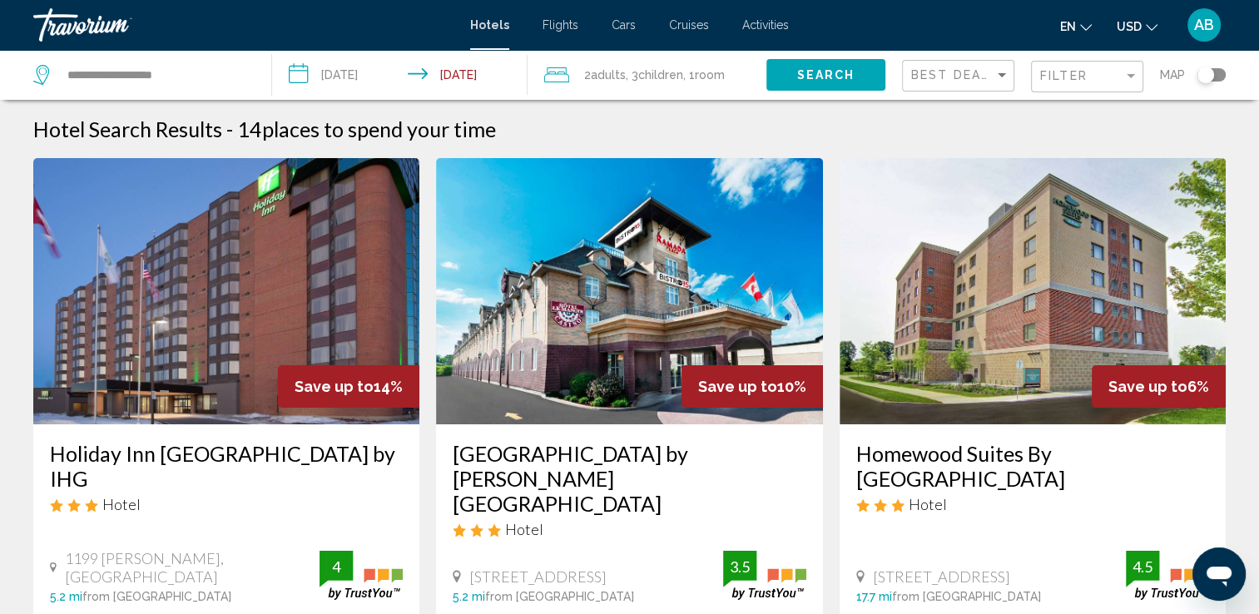
click at [842, 69] on span "Search" at bounding box center [825, 75] width 58 height 13
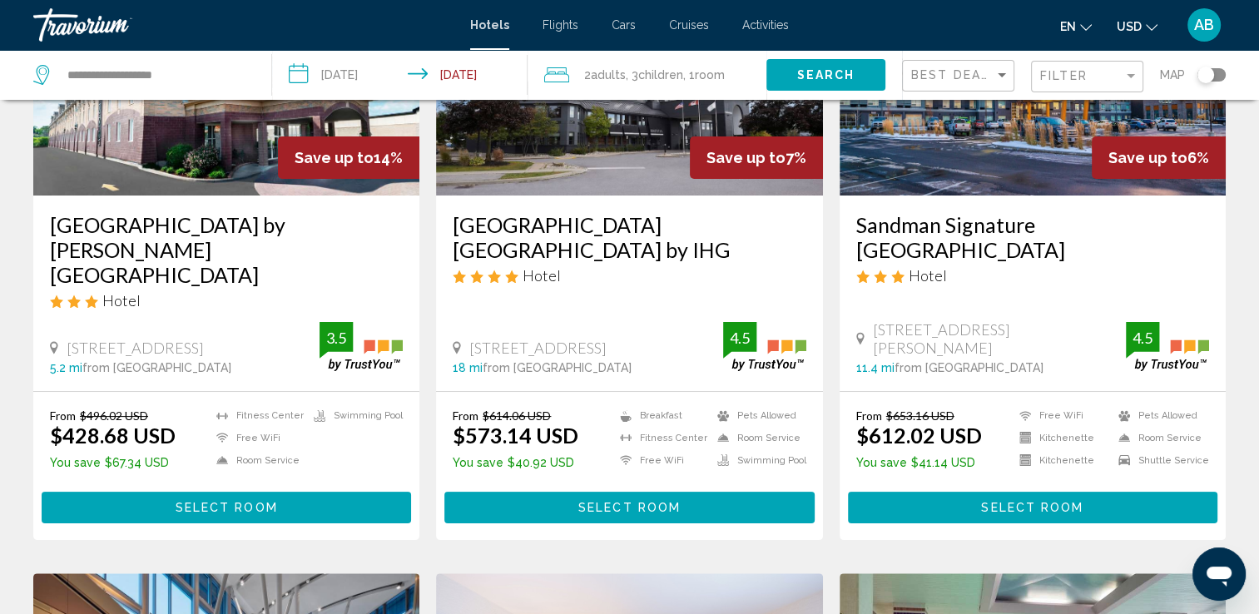
scroll to position [245, 0]
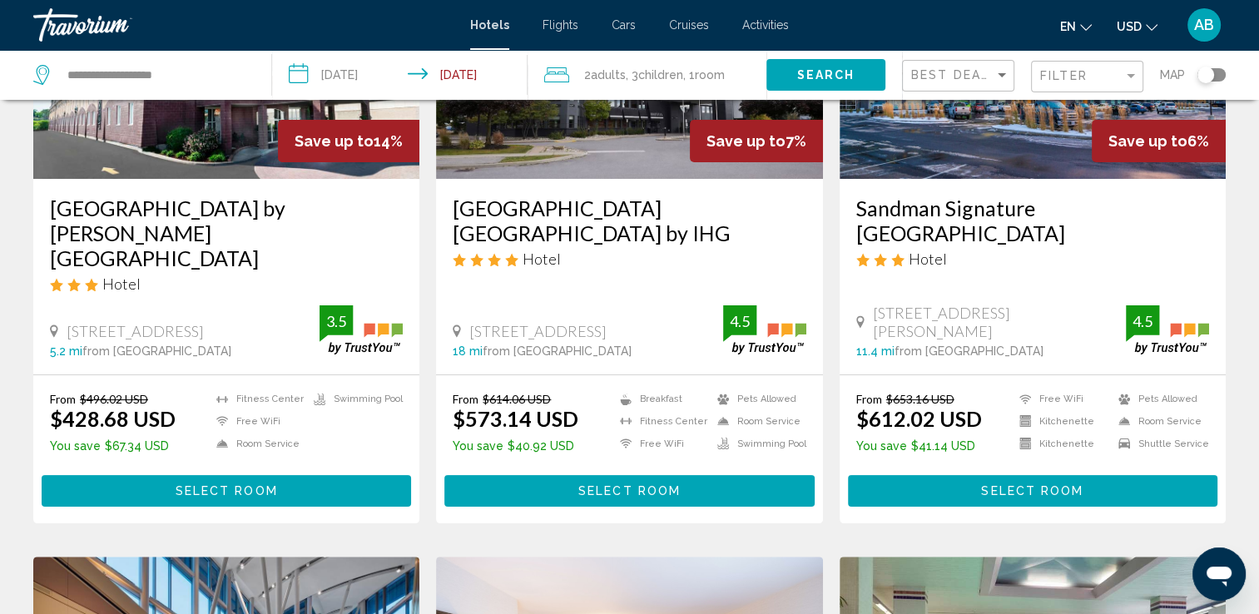
click at [177, 485] on span "Select Room" at bounding box center [227, 491] width 102 height 13
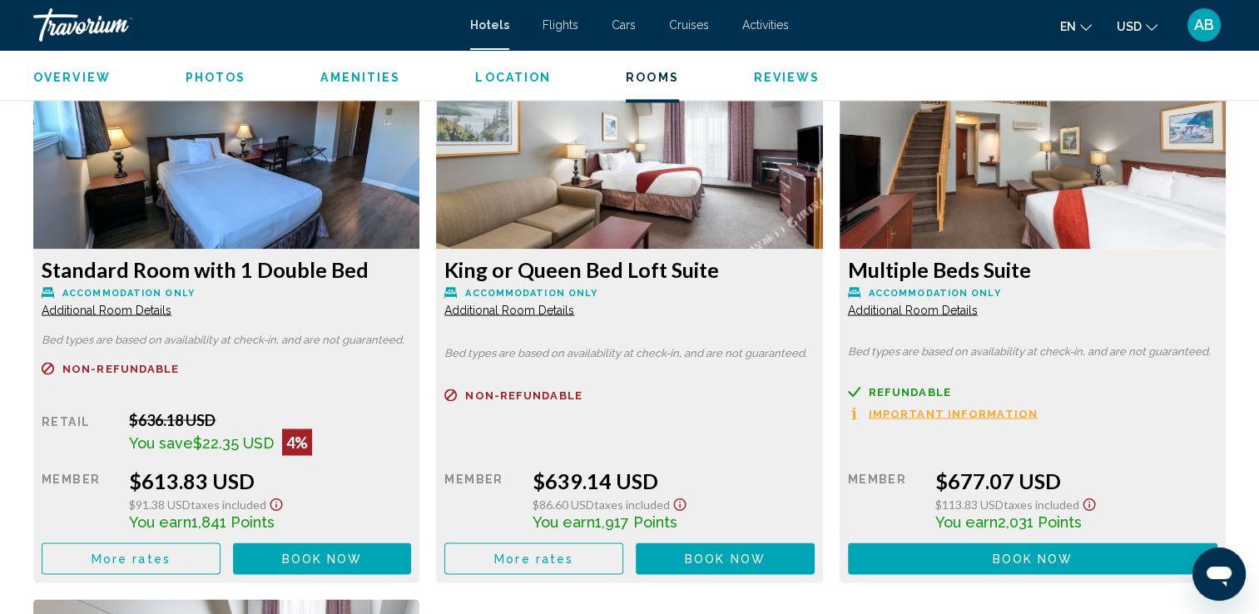
scroll to position [2840, 0]
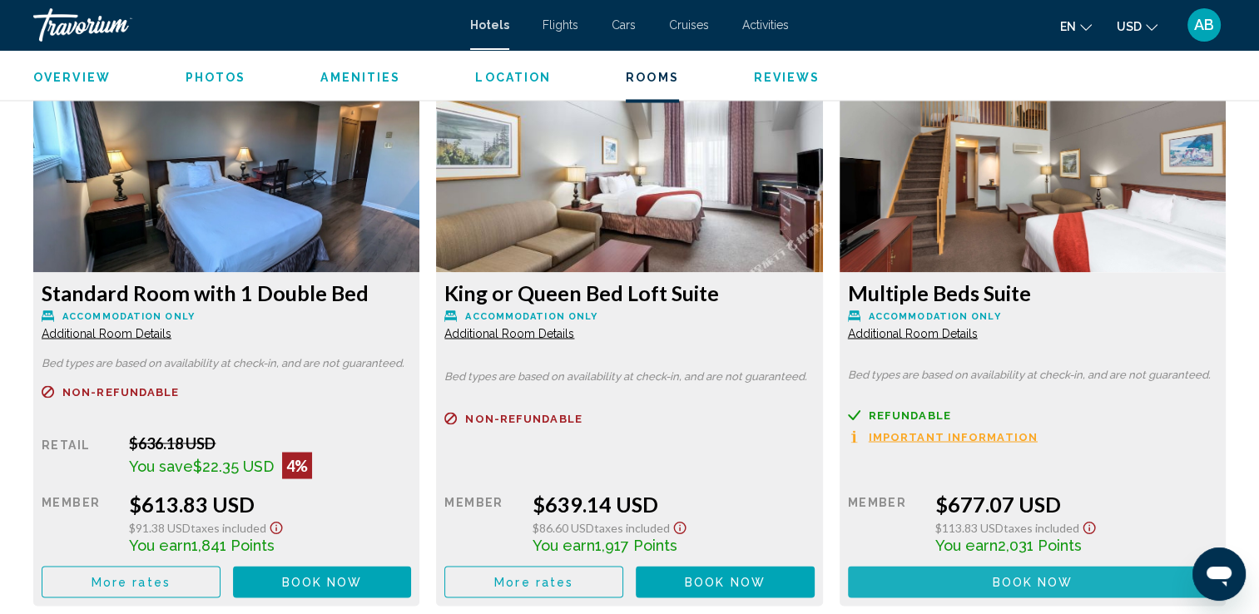
click at [1029, 581] on span "Book now" at bounding box center [1032, 582] width 81 height 13
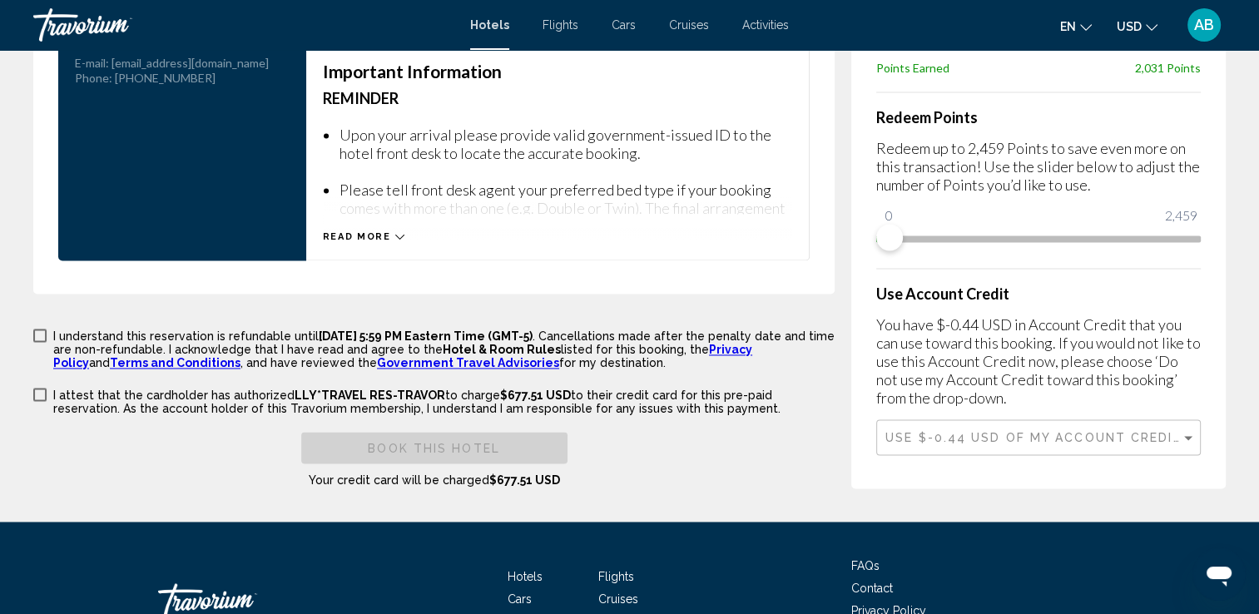
scroll to position [2435, 0]
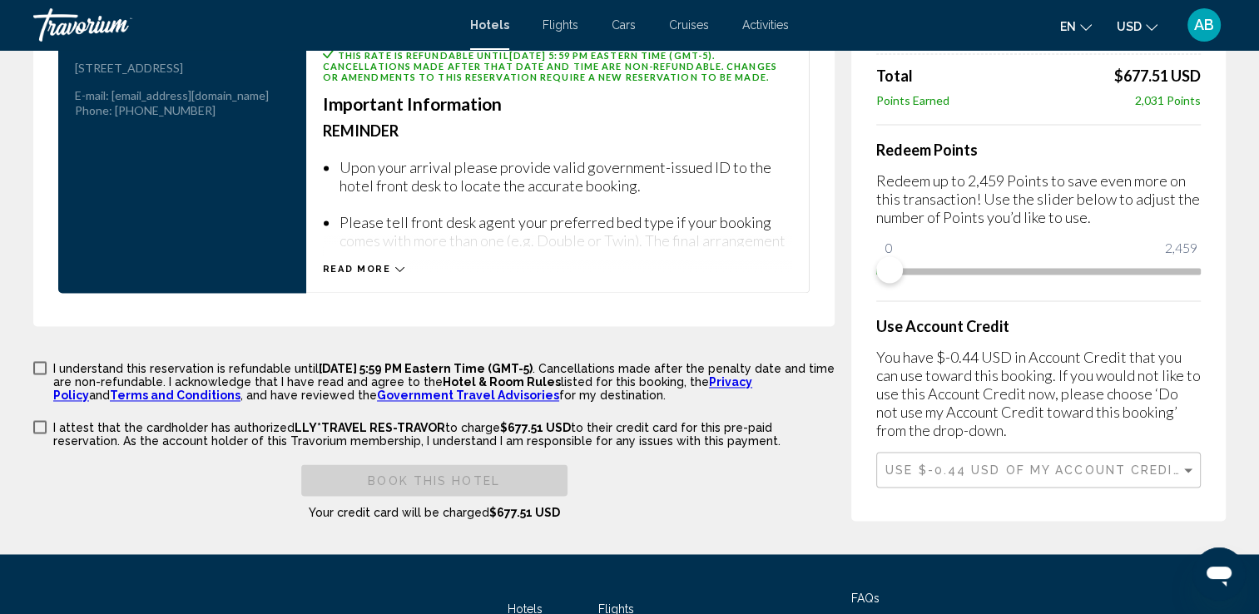
drag, startPoint x: 493, startPoint y: 453, endPoint x: 561, endPoint y: 454, distance: 67.4
click at [561, 464] on div "Book this hotel Your credit card will be charged $677.51 USD" at bounding box center [433, 492] width 801 height 56
copy span "677.51 USD"
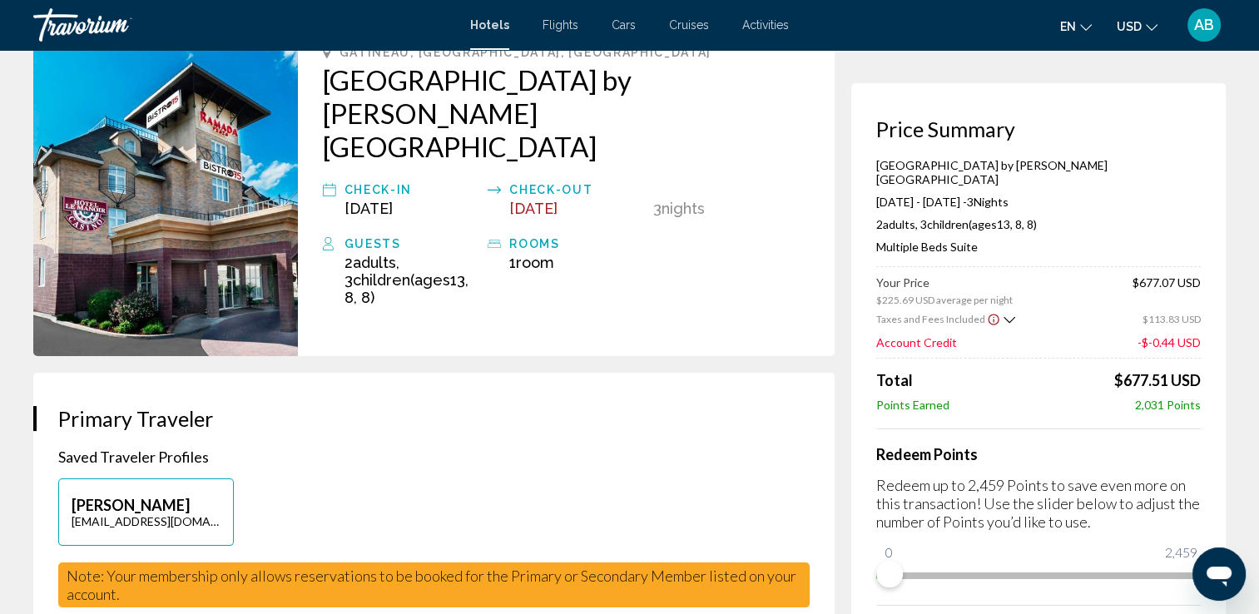
scroll to position [0, 0]
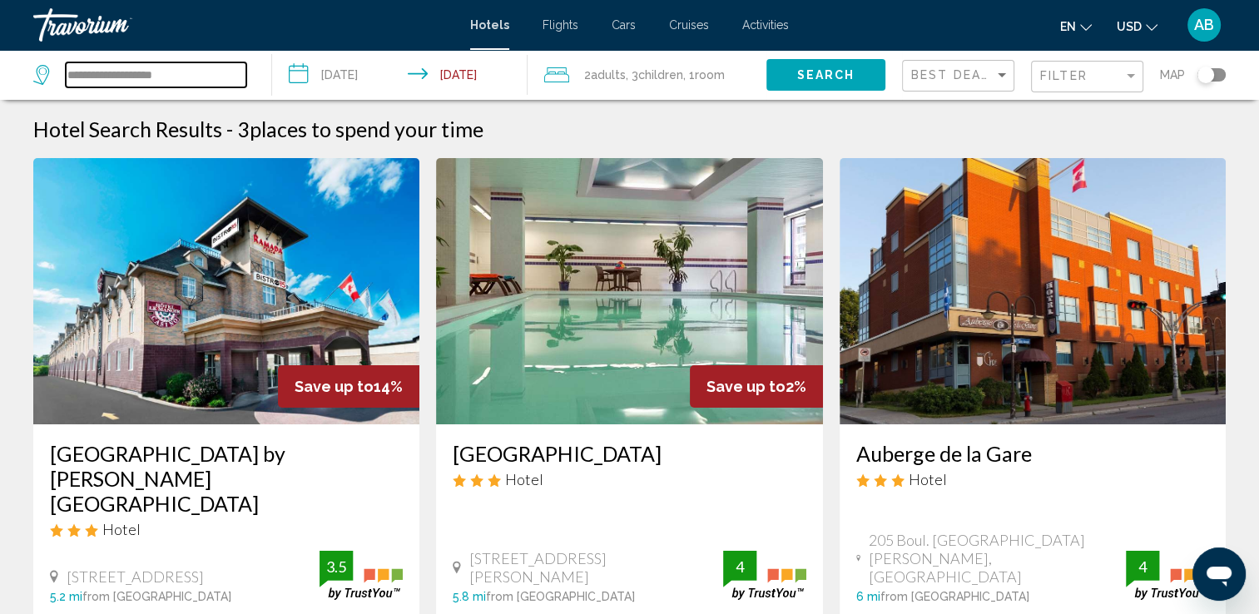
click at [91, 73] on input "**********" at bounding box center [156, 74] width 181 height 25
drag, startPoint x: 194, startPoint y: 68, endPoint x: 59, endPoint y: 65, distance: 134.8
click at [59, 65] on div "**********" at bounding box center [139, 74] width 213 height 25
paste input "Search widget"
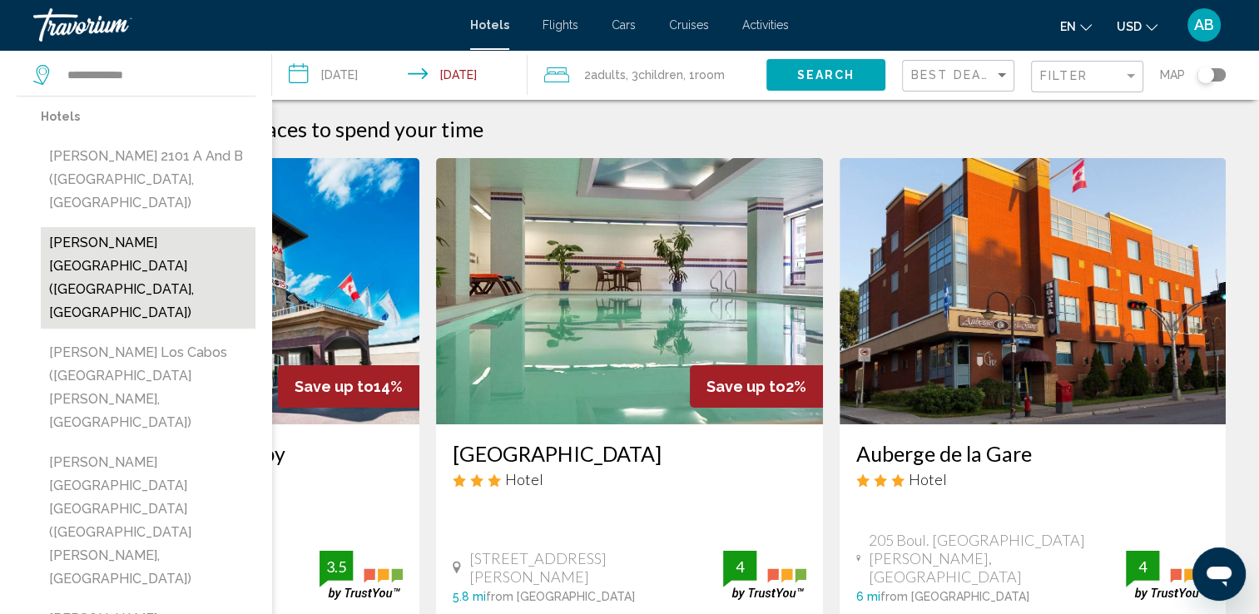
click at [77, 227] on button "[PERSON_NAME][GEOGRAPHIC_DATA] ([GEOGRAPHIC_DATA], [GEOGRAPHIC_DATA])" at bounding box center [148, 278] width 215 height 102
type input "**********"
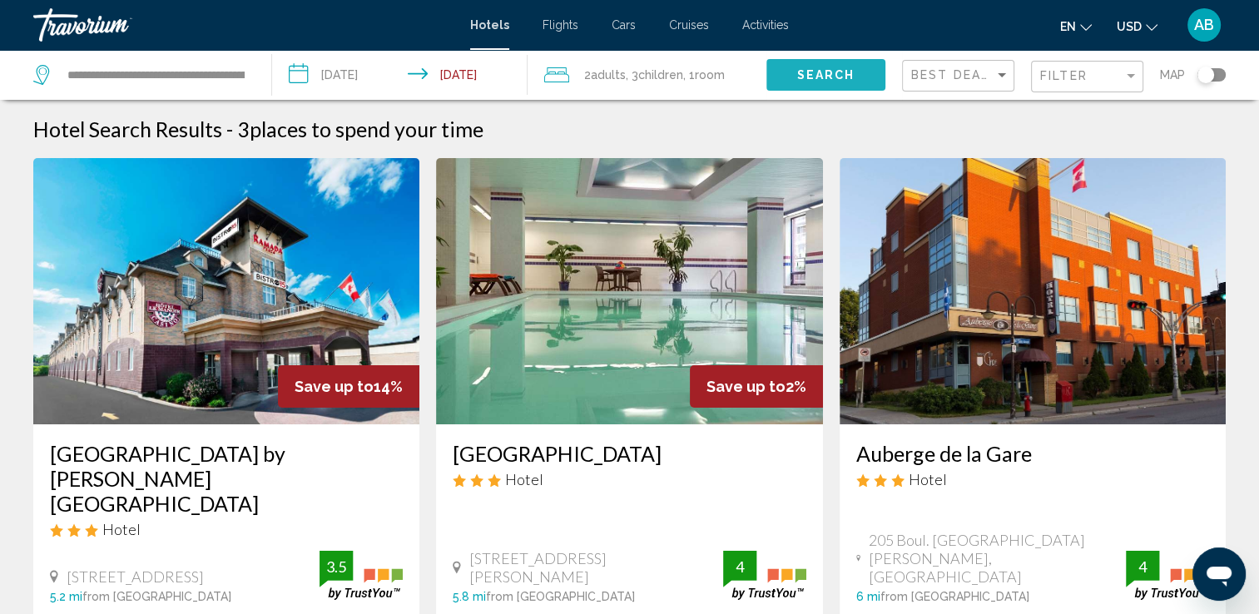
click at [808, 73] on span "Search" at bounding box center [825, 75] width 58 height 13
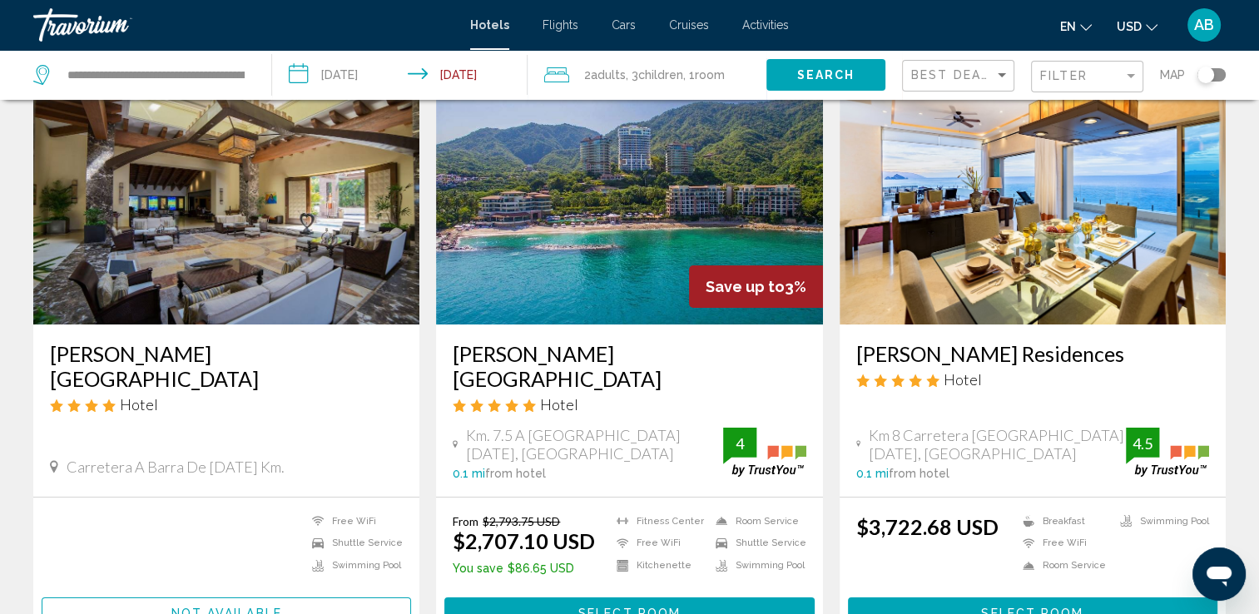
scroll to position [126, 0]
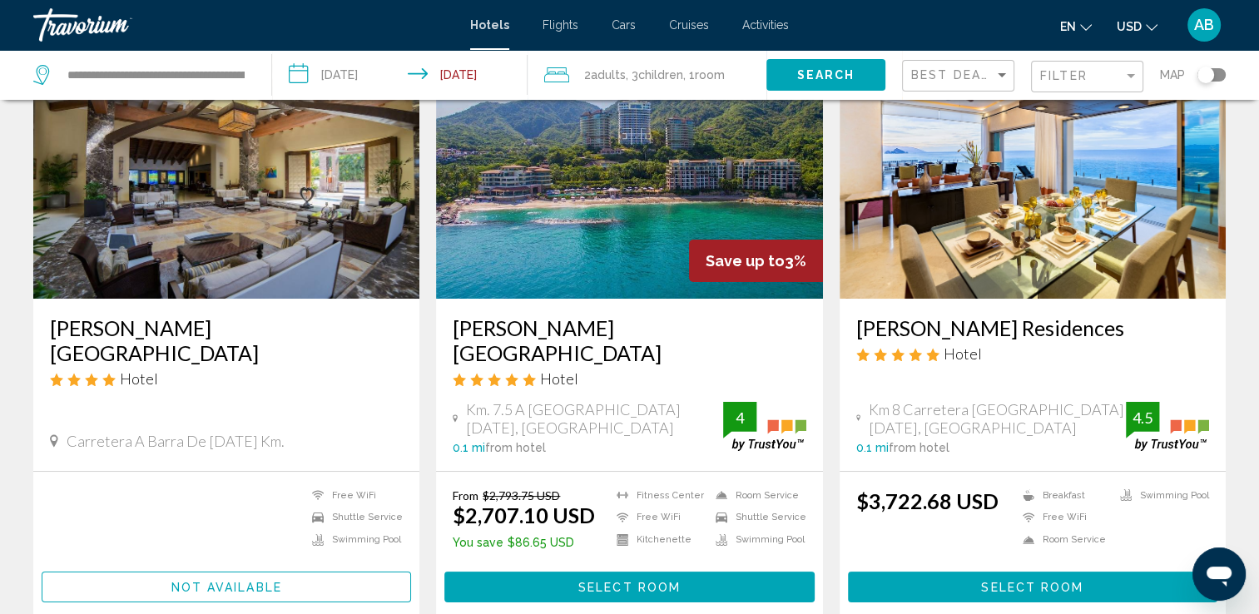
click at [644, 581] on span "Select Room" at bounding box center [629, 587] width 102 height 13
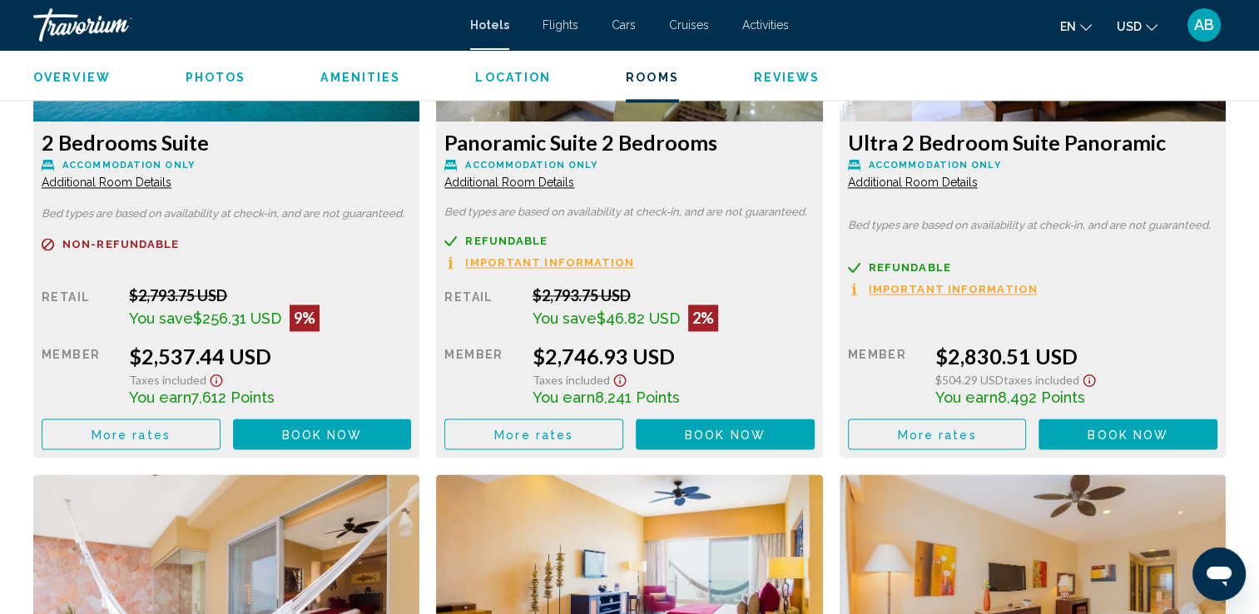
scroll to position [2449, 0]
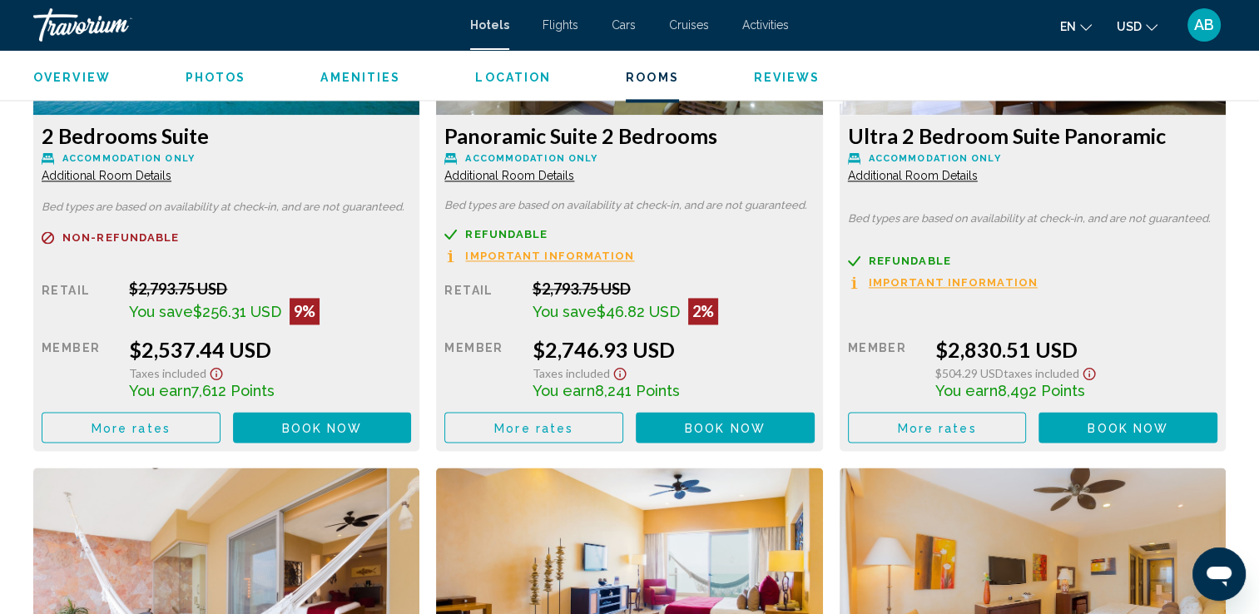
drag, startPoint x: 128, startPoint y: 347, endPoint x: 295, endPoint y: 356, distance: 167.5
click at [295, 356] on div "$2,537.44 USD" at bounding box center [270, 349] width 282 height 25
copy div "$2,537.44 USD"
click at [159, 430] on span "More rates" at bounding box center [131, 427] width 79 height 13
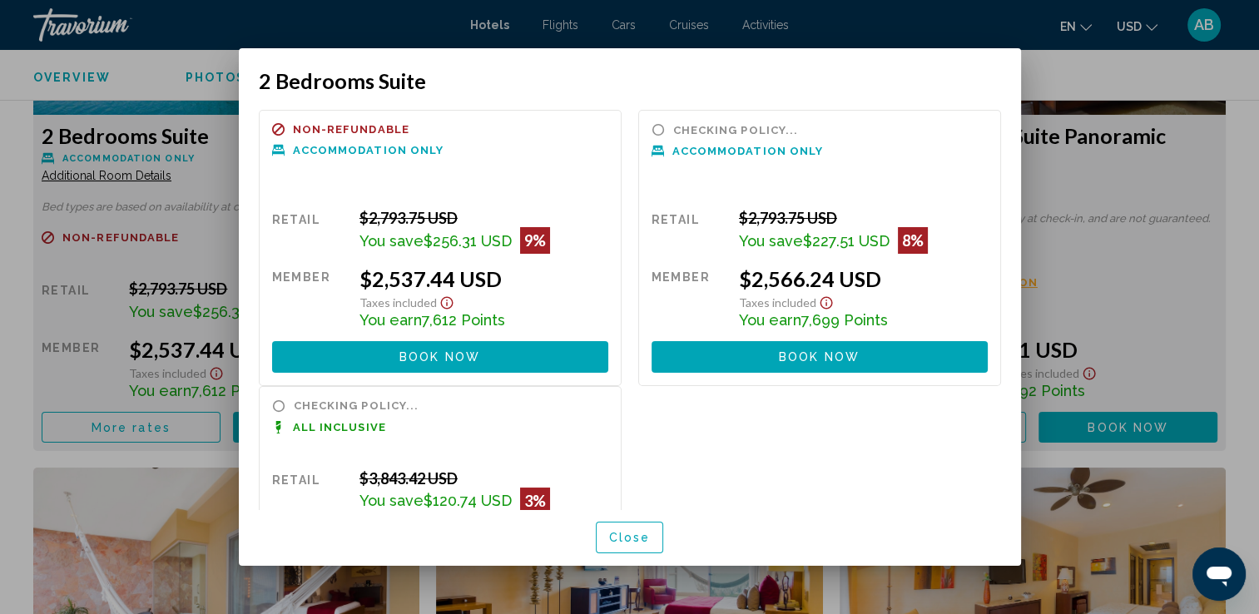
scroll to position [0, 0]
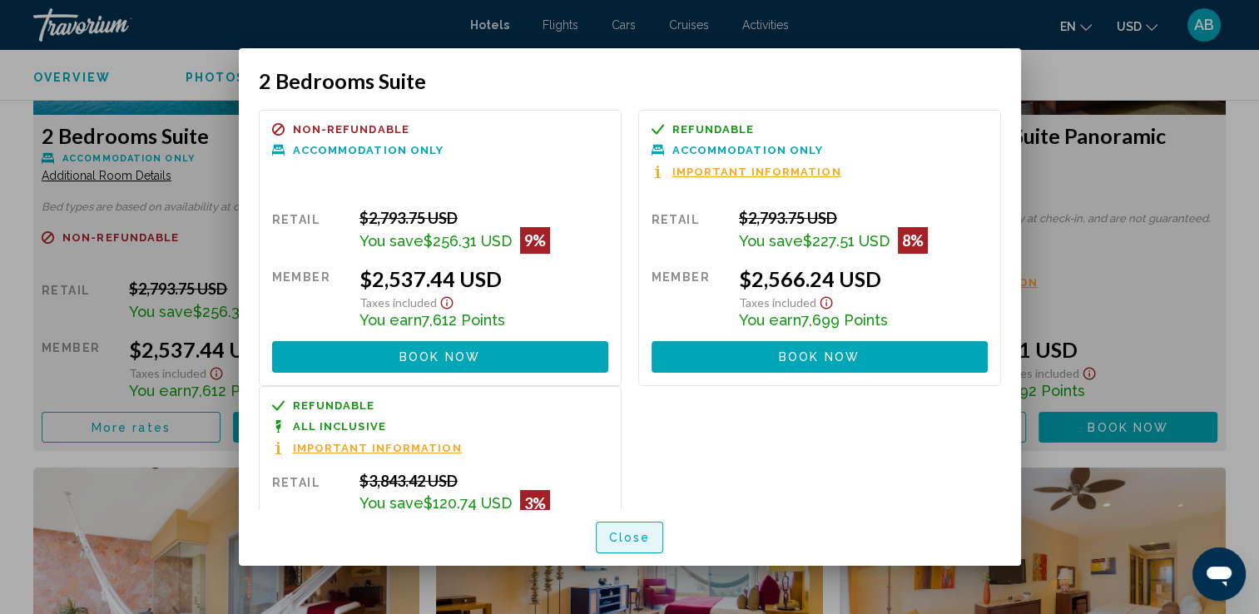
click at [649, 538] on button "Close" at bounding box center [630, 537] width 68 height 31
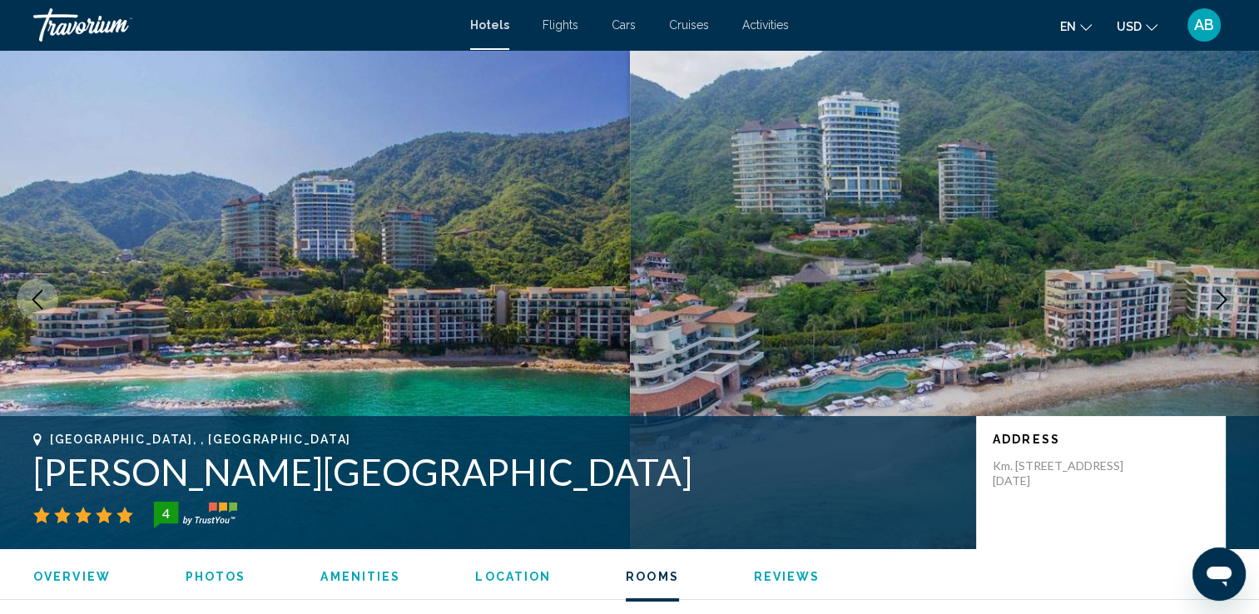
scroll to position [2449, 0]
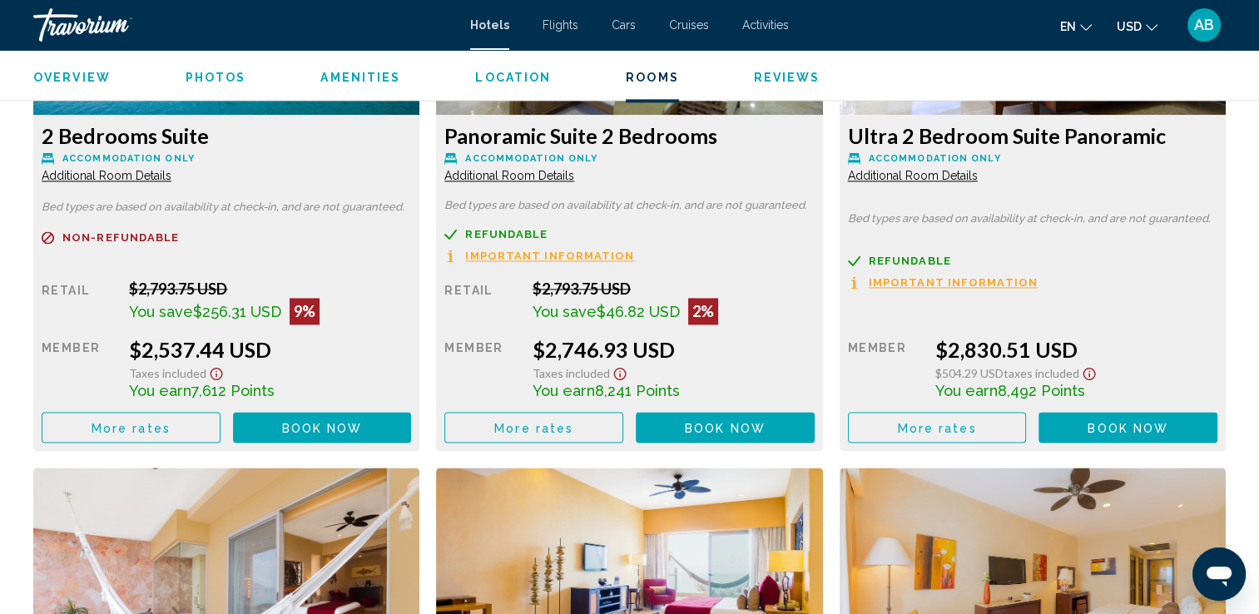
click at [1232, 334] on div "Ultra 2 Bedroom Suite Panoramic Accommodation Only Additional Room Details Bed …" at bounding box center [1032, 179] width 403 height 544
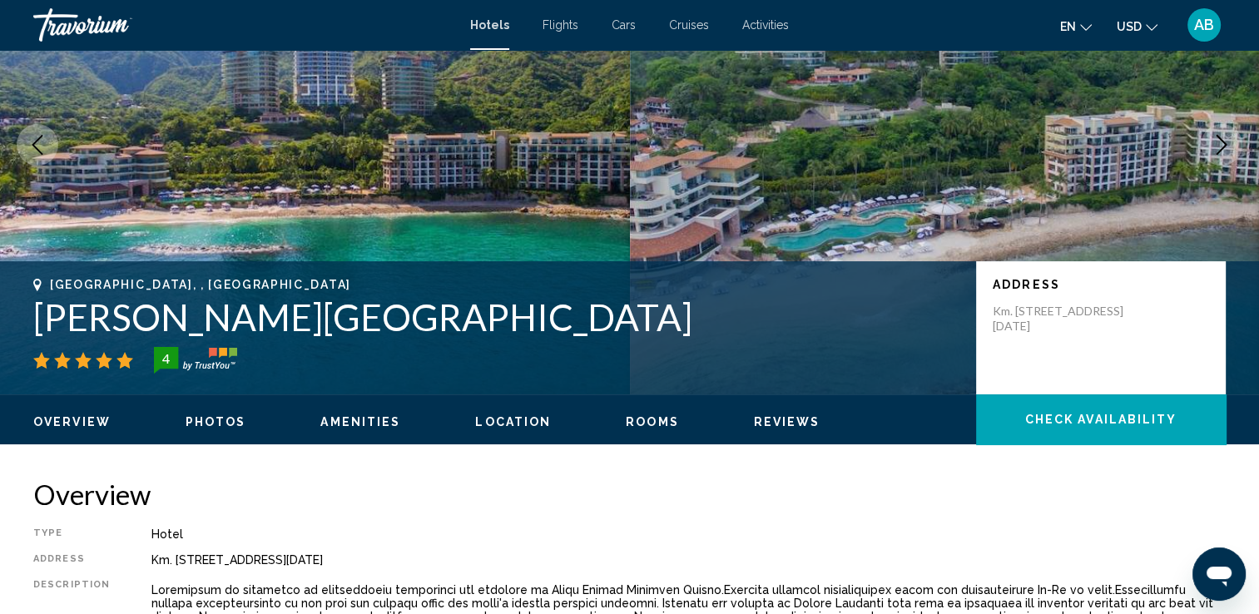
scroll to position [0, 0]
